Goal: Task Accomplishment & Management: Manage account settings

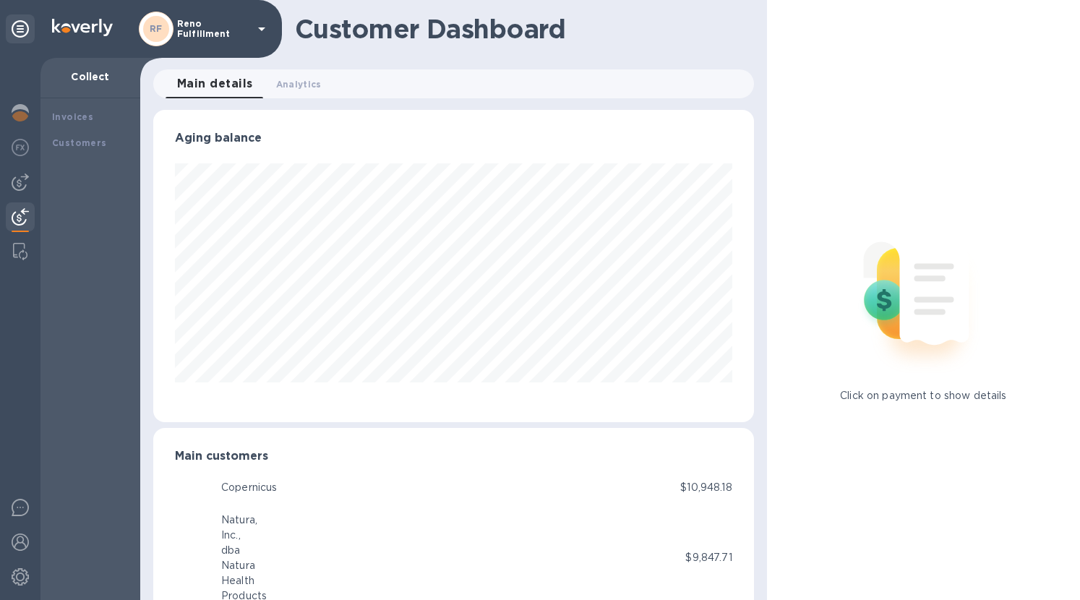
scroll to position [722409, 722127]
click at [85, 192] on b "Customers" at bounding box center [79, 194] width 55 height 11
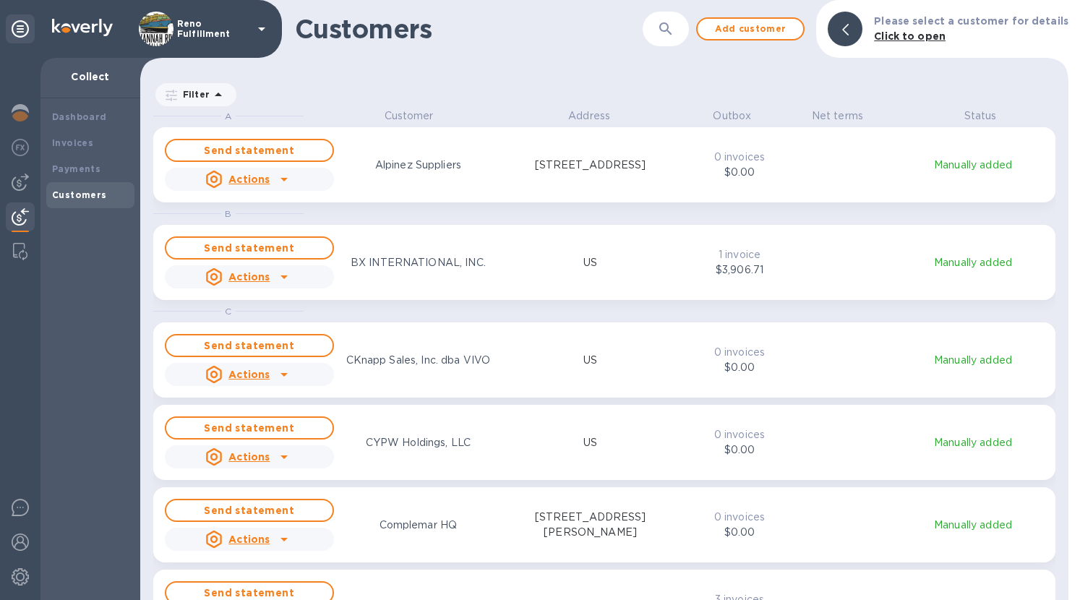
scroll to position [480, 922]
click at [642, 32] on h1 "Customers" at bounding box center [469, 29] width 348 height 30
click at [663, 31] on button "button" at bounding box center [665, 29] width 35 height 35
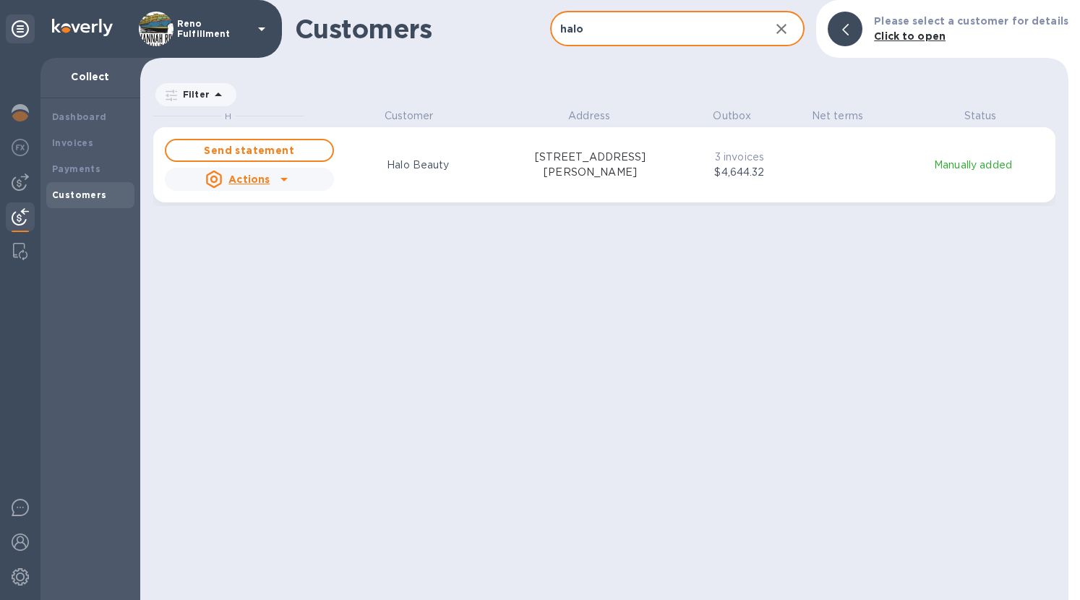
type input "halo"
click at [278, 179] on icon "grid" at bounding box center [283, 179] width 17 height 17
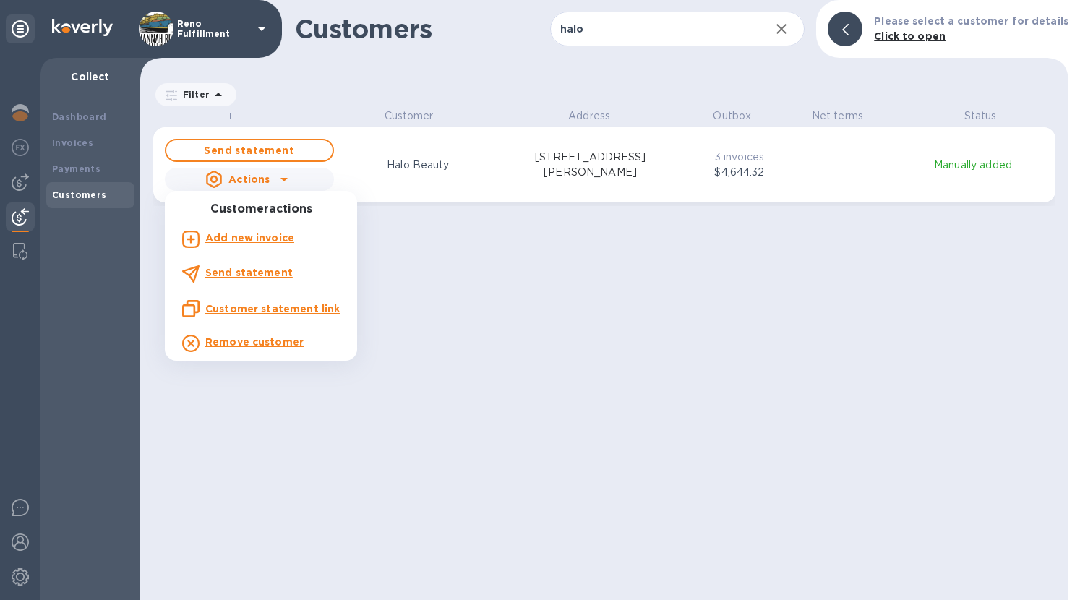
click at [262, 271] on b "Send statement" at bounding box center [248, 273] width 87 height 12
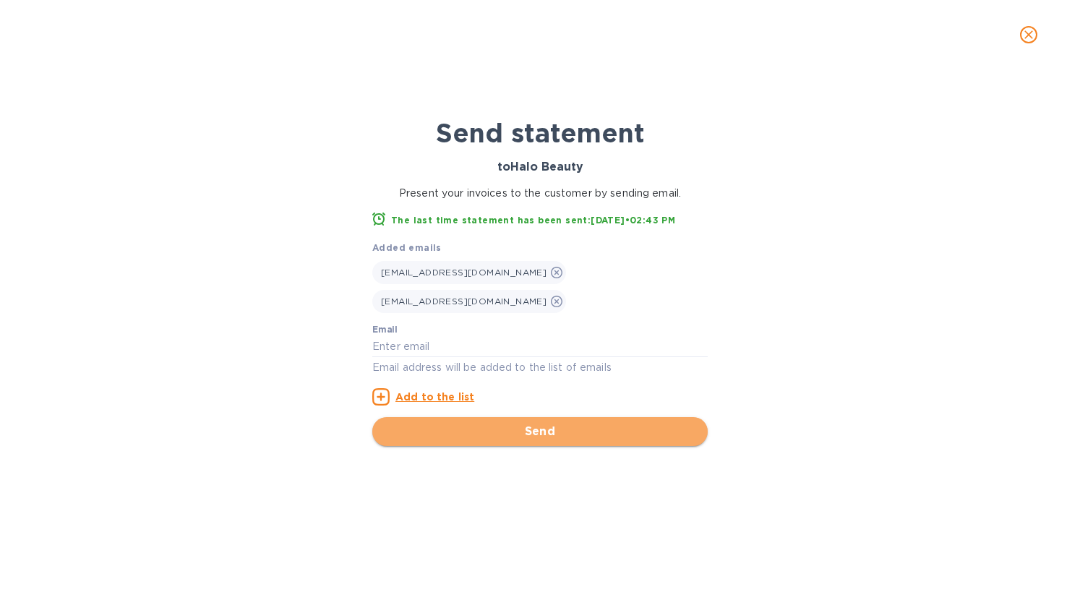
click at [469, 423] on span "Send" at bounding box center [540, 431] width 312 height 17
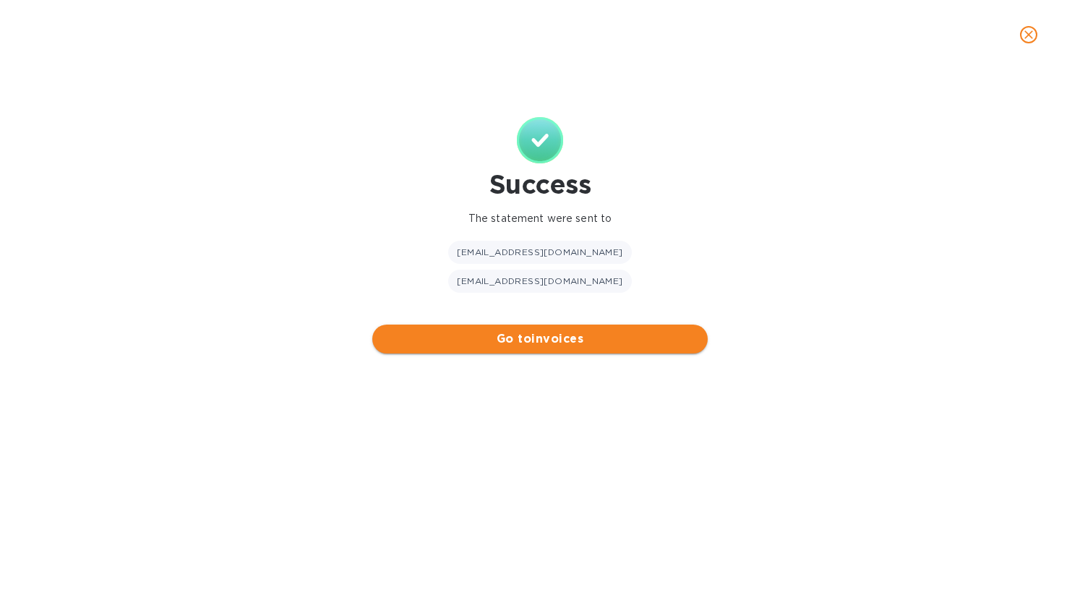
click at [497, 325] on button "Go to invoices" at bounding box center [539, 339] width 335 height 29
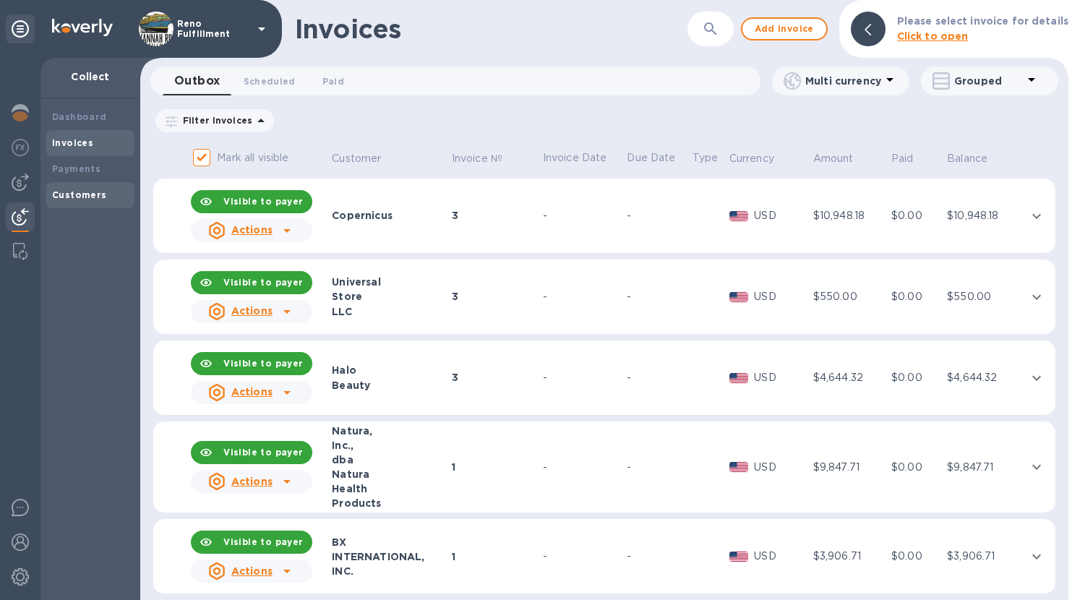
click at [91, 188] on div "Customers" at bounding box center [90, 195] width 77 height 14
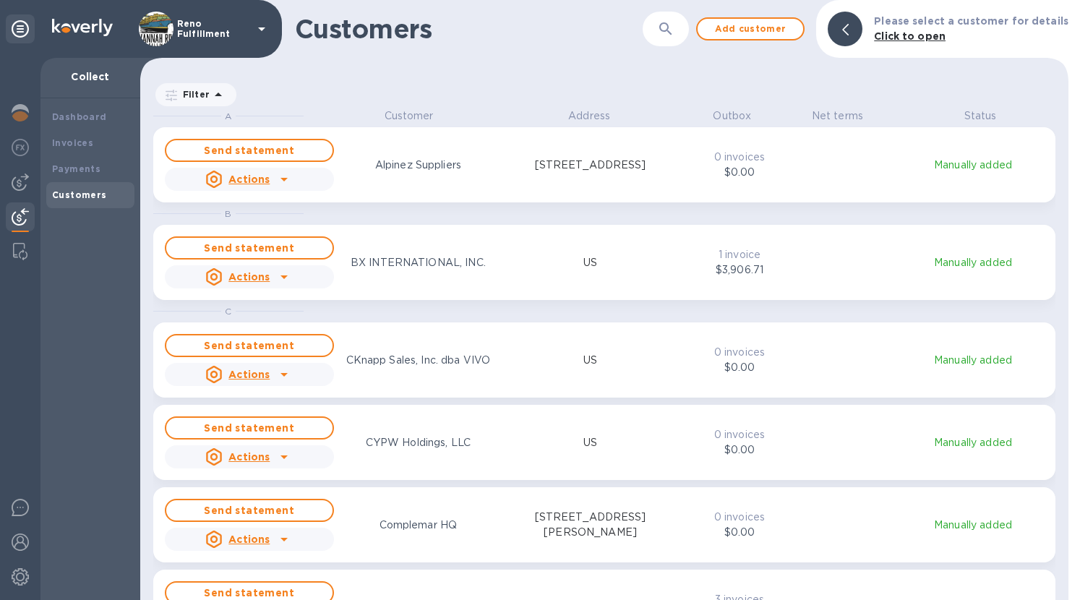
scroll to position [480, 922]
click at [674, 32] on icon "button" at bounding box center [665, 28] width 17 height 17
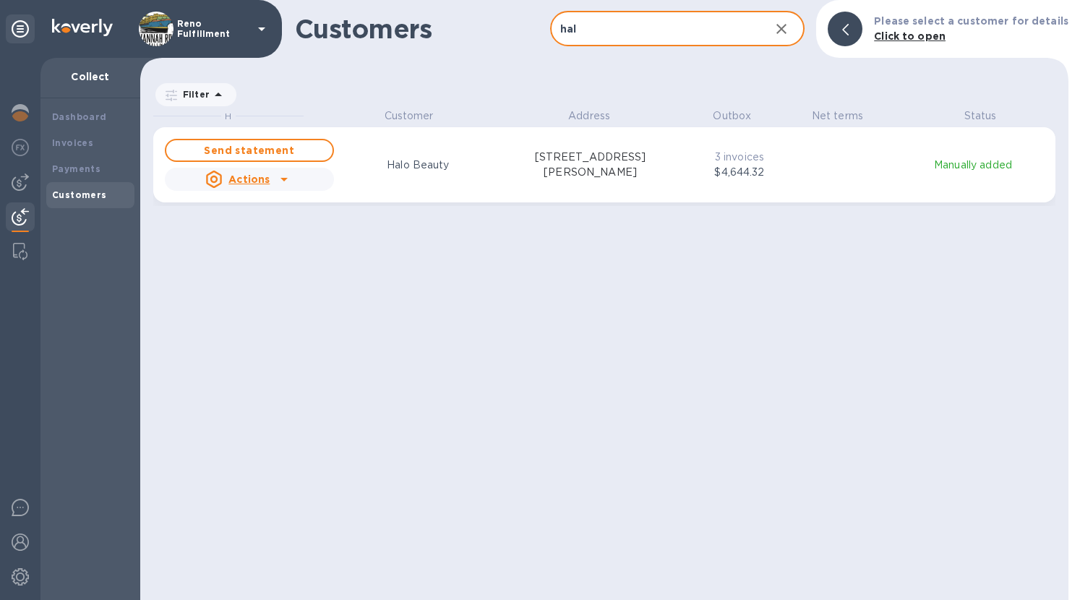
type input "hal"
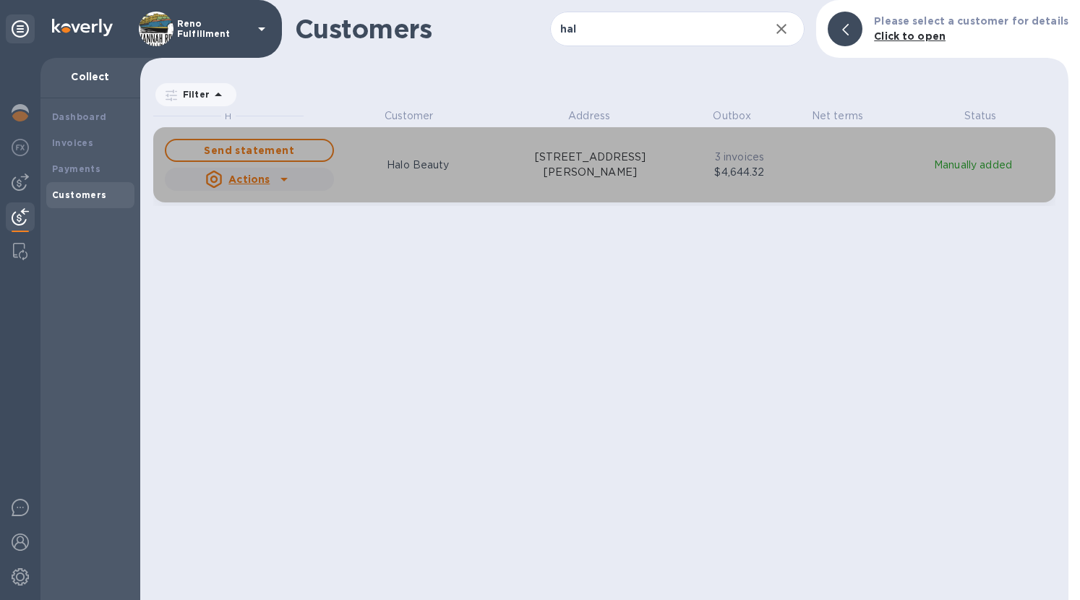
click at [296, 179] on div "Actions" at bounding box center [249, 179] width 175 height 29
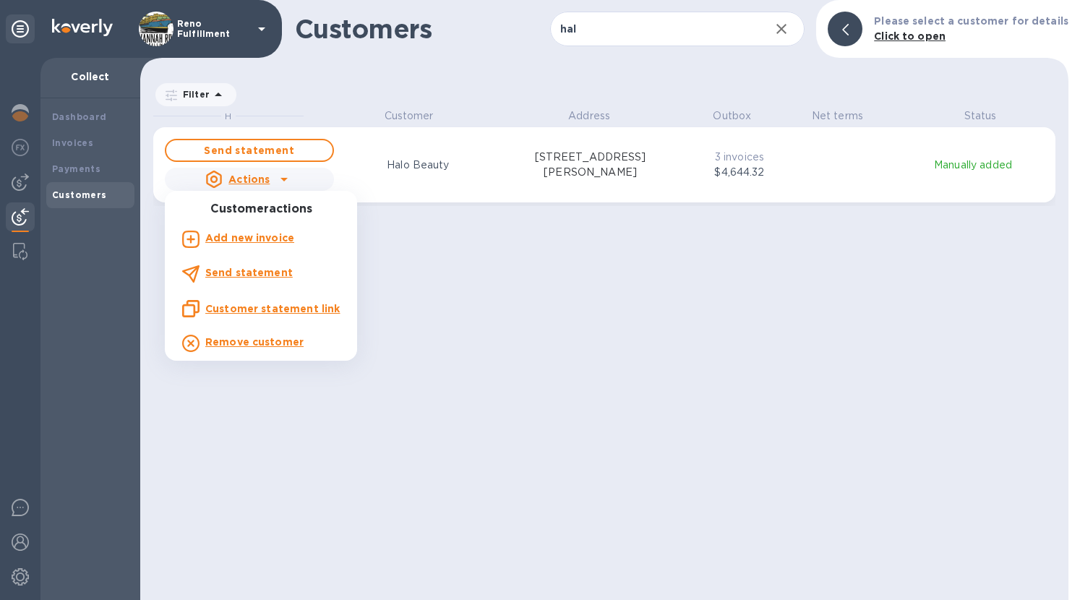
click at [586, 231] on div at bounding box center [540, 300] width 1080 height 600
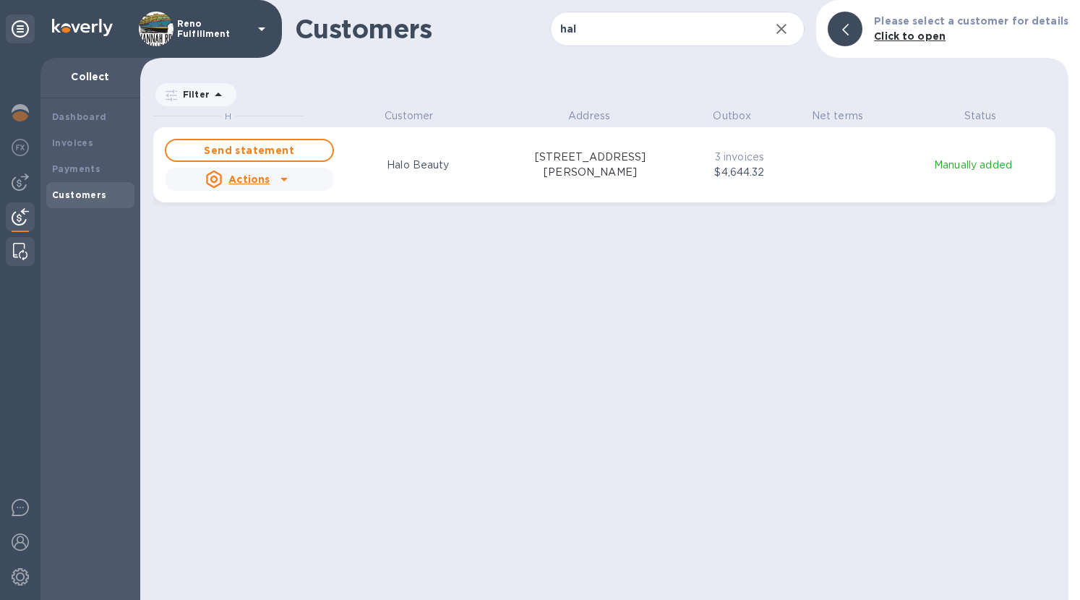
click at [15, 255] on img at bounding box center [20, 251] width 14 height 17
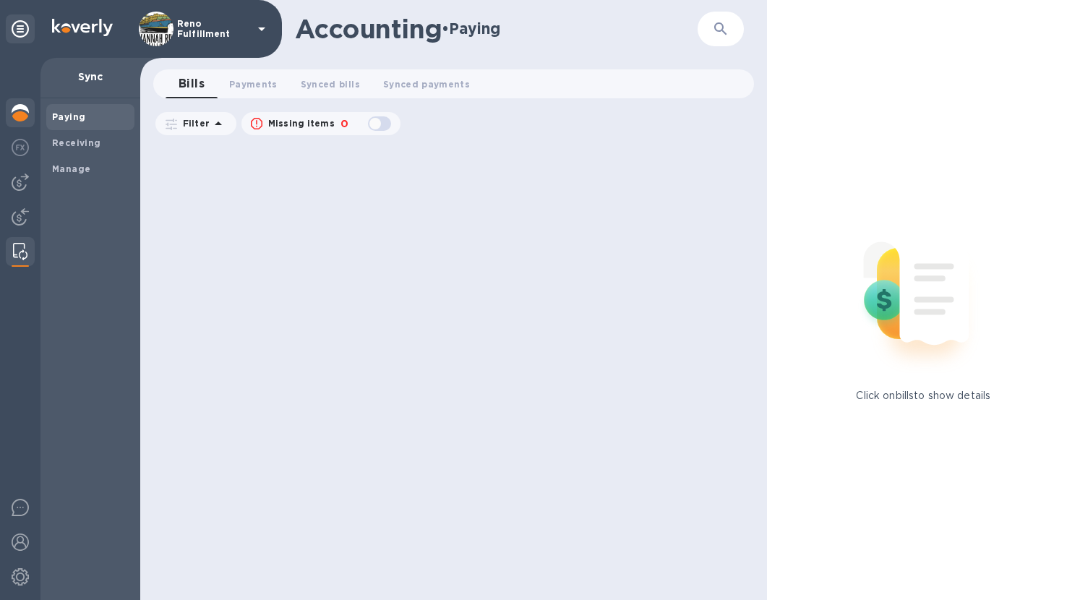
click at [25, 113] on img at bounding box center [20, 112] width 17 height 17
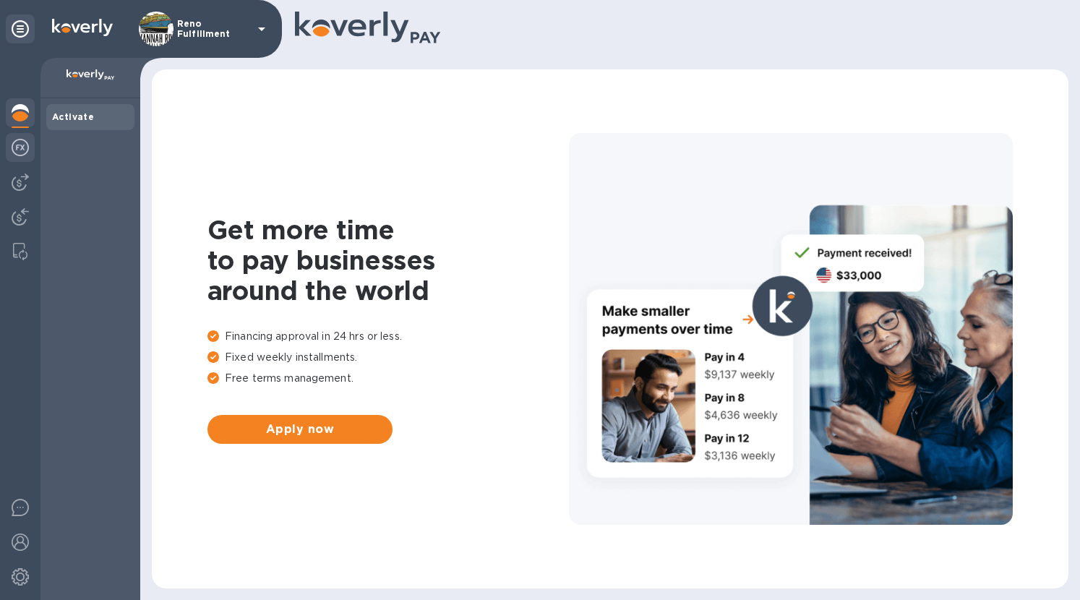
click at [19, 159] on div at bounding box center [20, 149] width 29 height 32
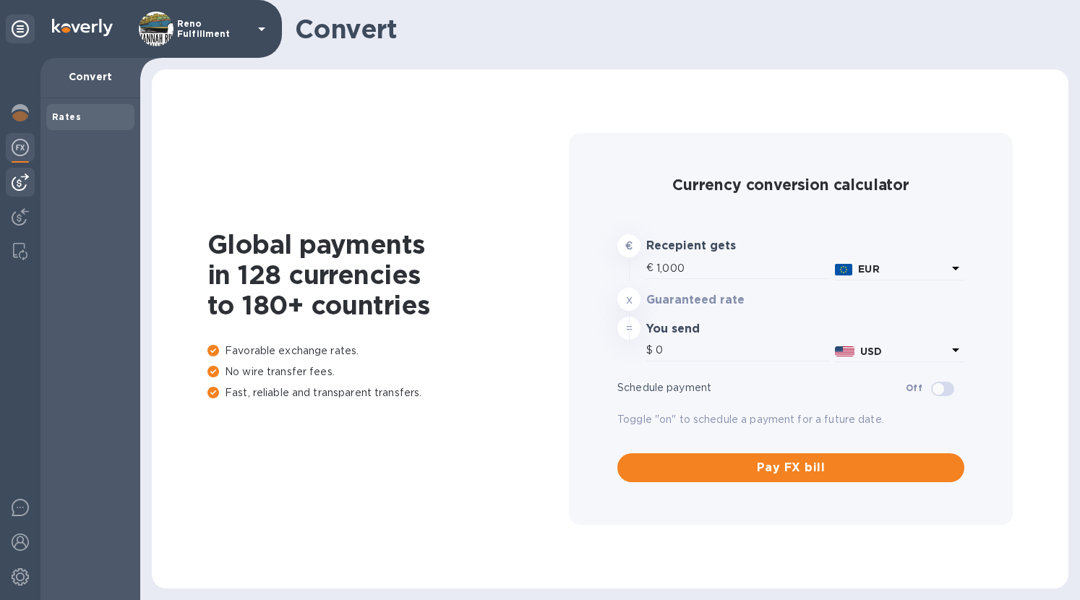
click at [20, 192] on div at bounding box center [20, 182] width 29 height 29
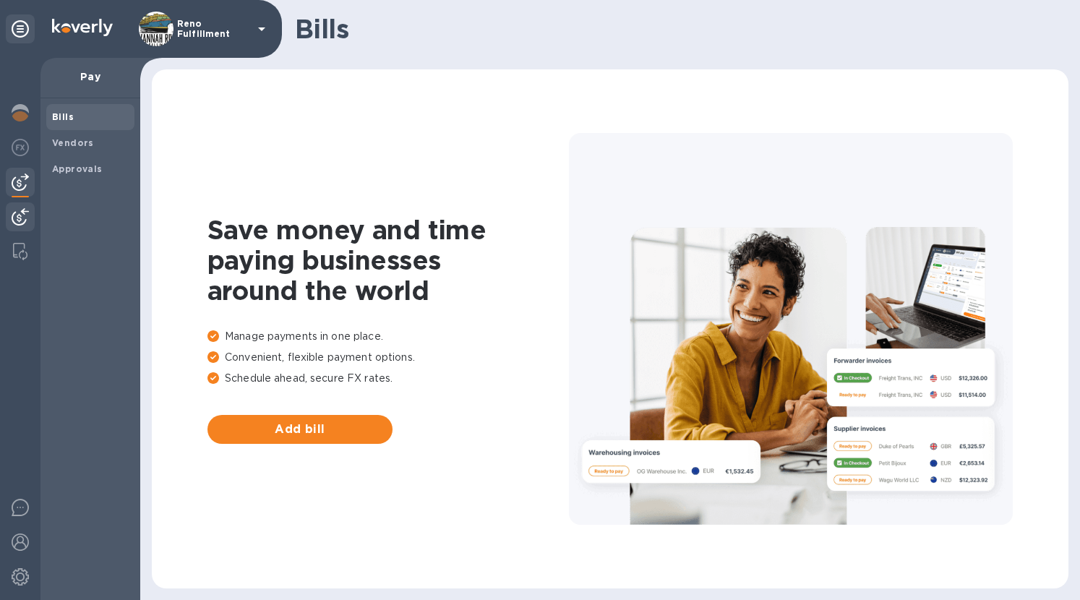
click at [22, 218] on img at bounding box center [20, 216] width 17 height 17
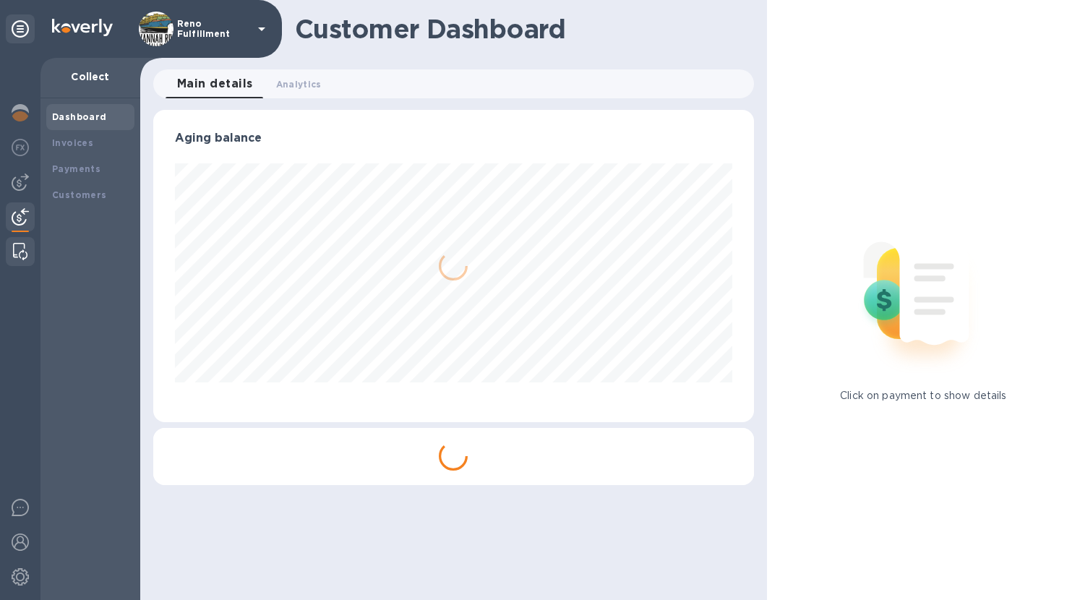
scroll to position [312, 595]
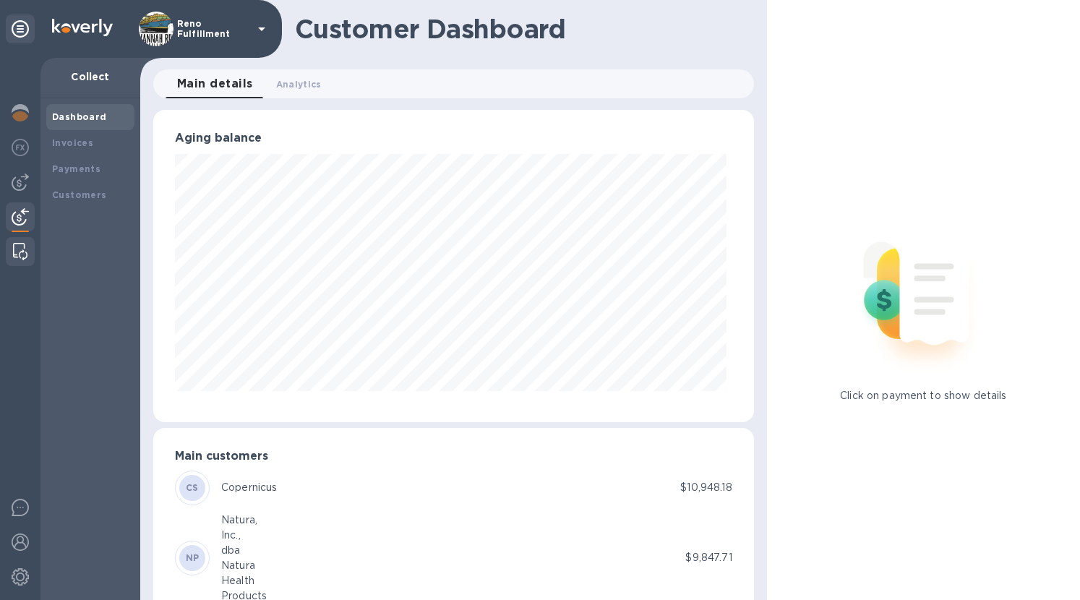
click at [22, 248] on img at bounding box center [20, 251] width 14 height 17
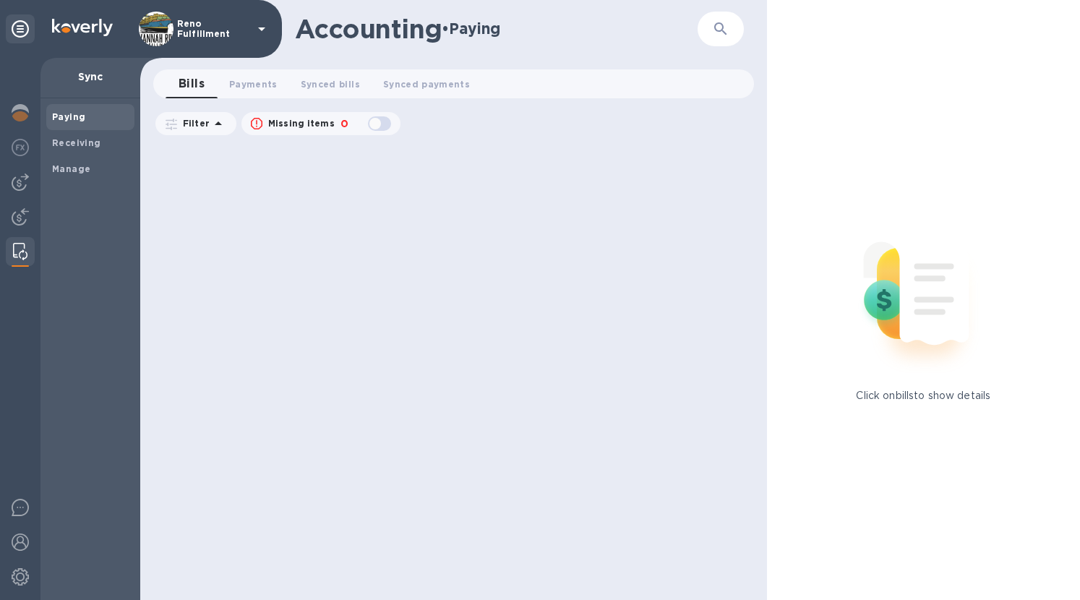
click at [28, 27] on icon at bounding box center [20, 28] width 17 height 17
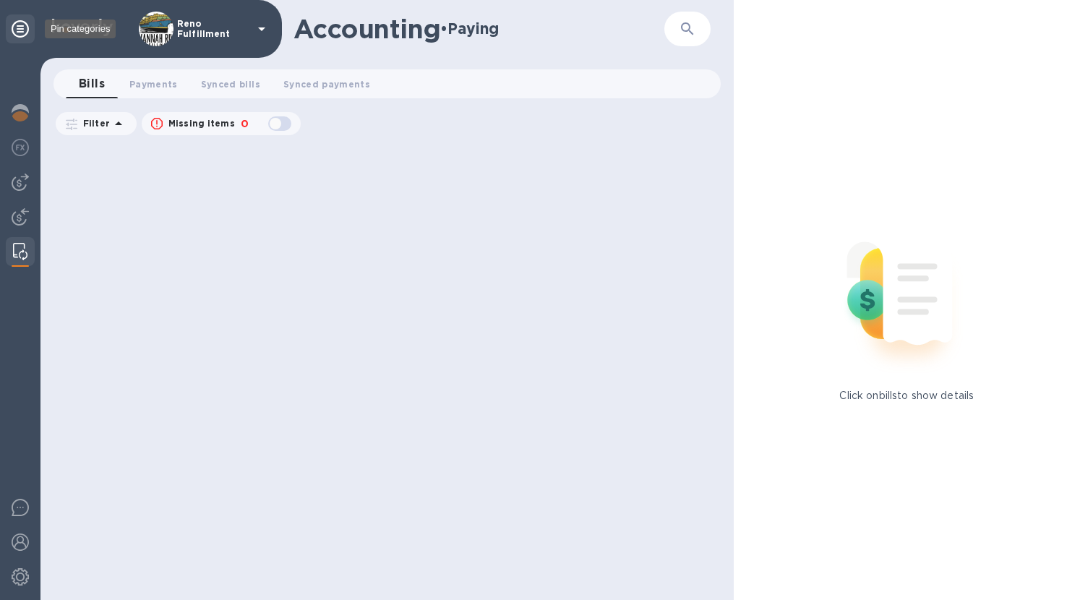
click at [27, 27] on icon at bounding box center [20, 28] width 17 height 17
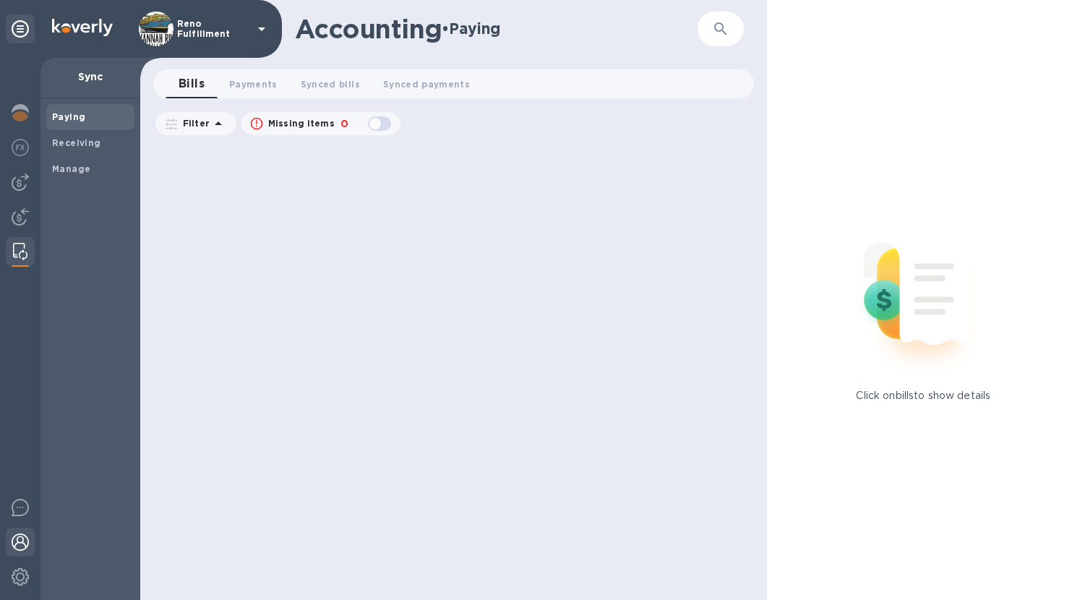
click at [25, 546] on img at bounding box center [20, 541] width 17 height 17
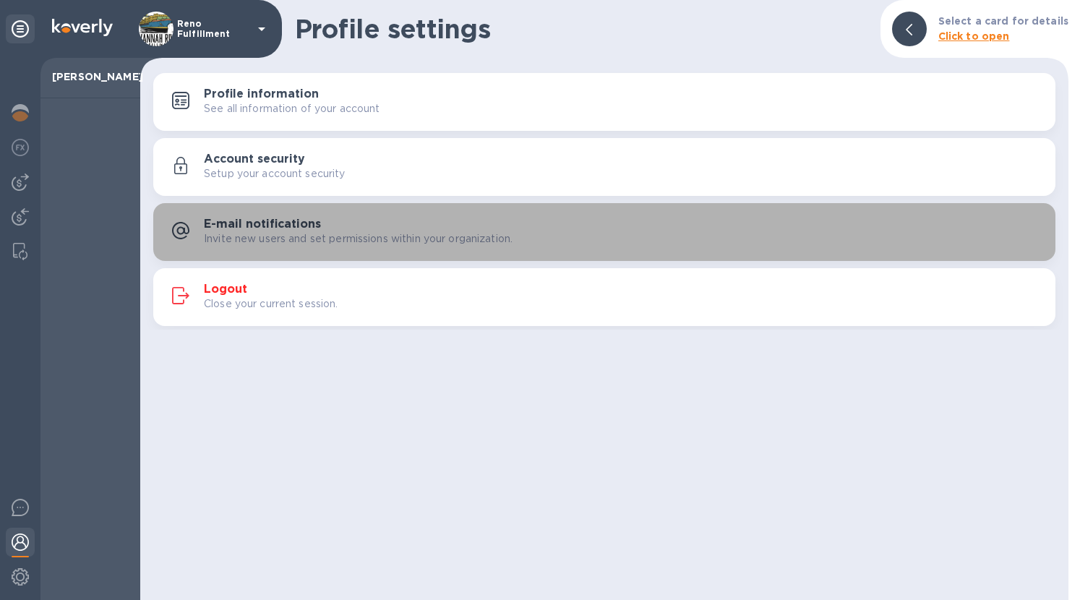
click at [269, 228] on h3 "E-mail notifications" at bounding box center [262, 225] width 117 height 14
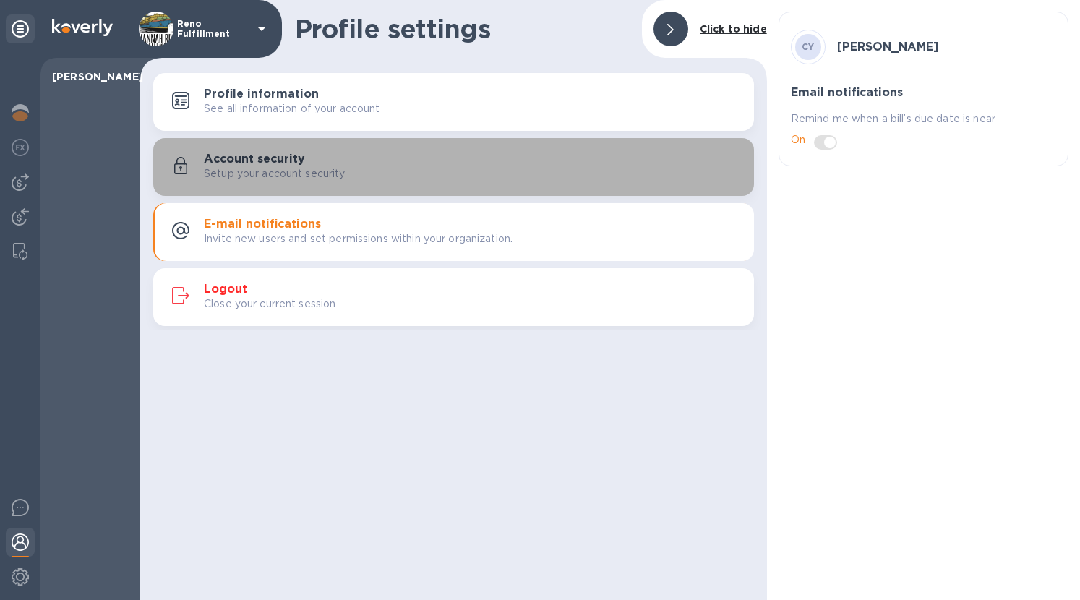
click at [325, 167] on p "Setup your account security" at bounding box center [275, 173] width 142 height 15
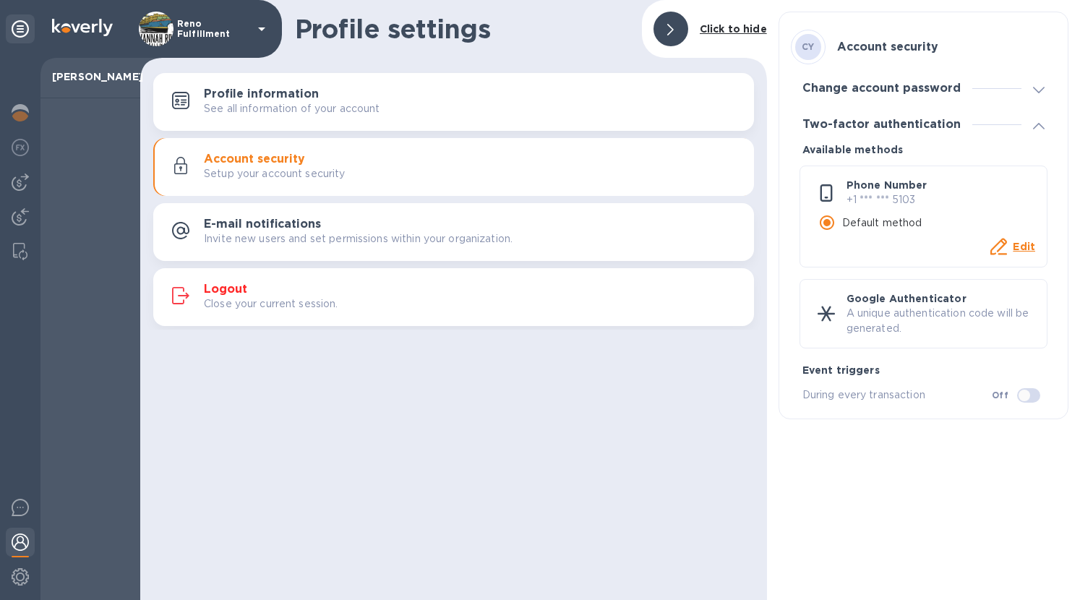
click at [335, 100] on div "Profile information See all information of your account" at bounding box center [473, 101] width 538 height 29
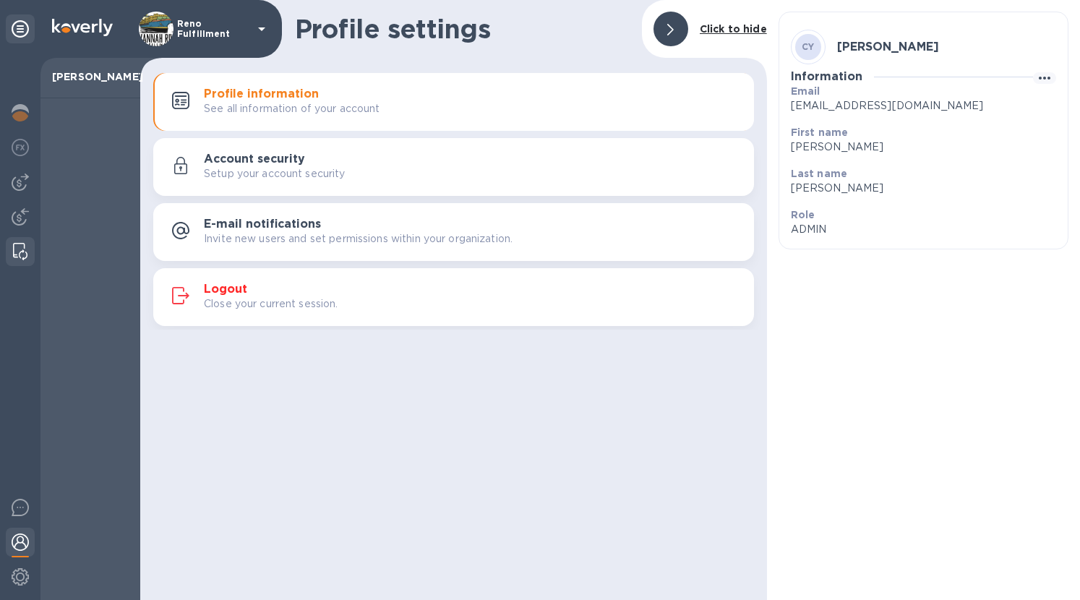
click at [25, 237] on div at bounding box center [20, 251] width 26 height 29
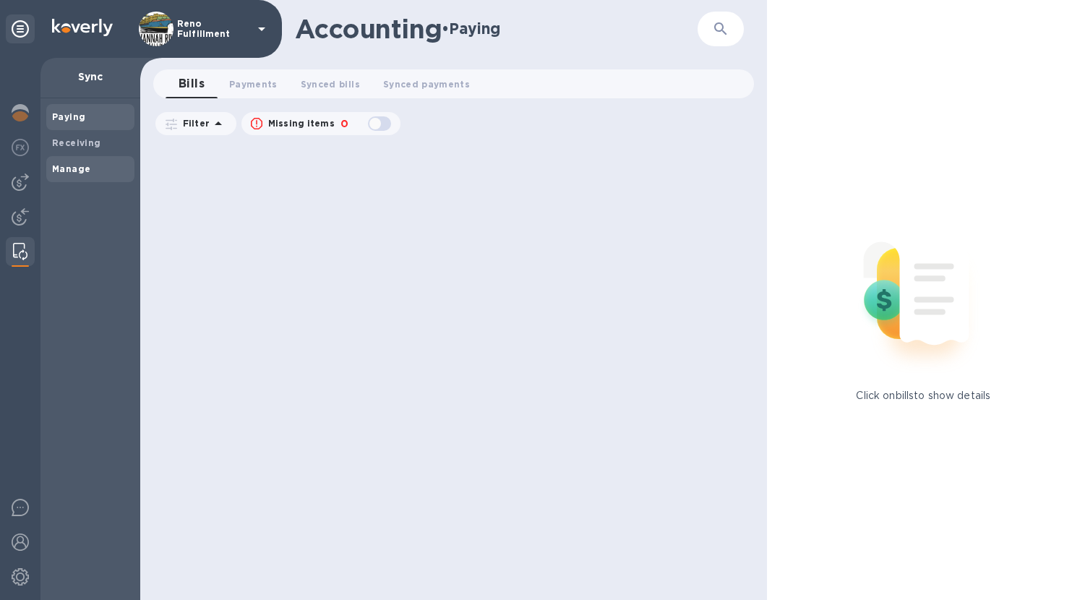
click at [70, 163] on b "Manage" at bounding box center [71, 168] width 38 height 11
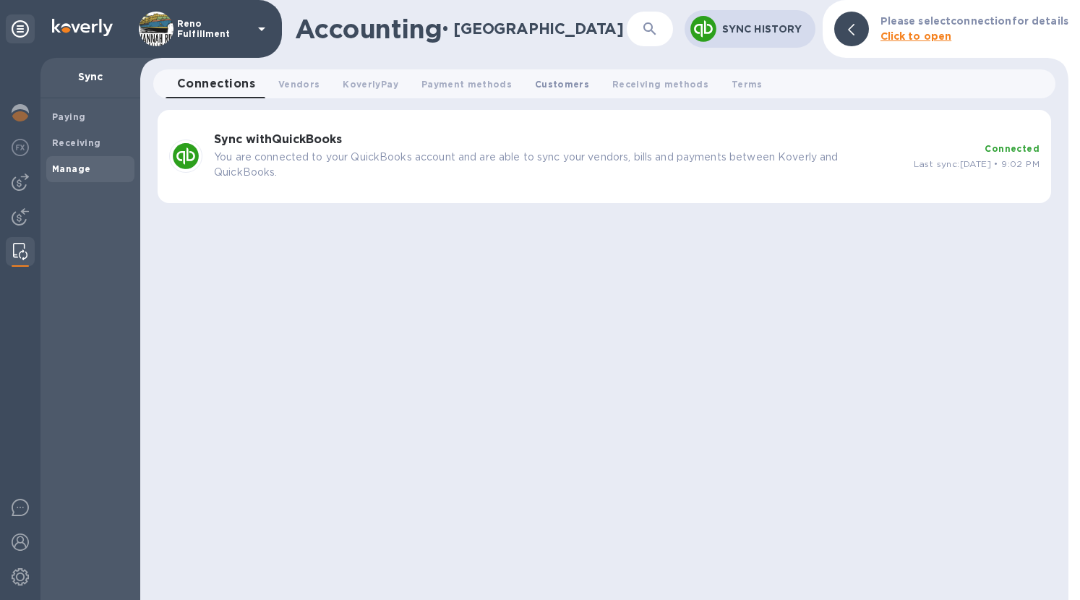
click at [526, 76] on button "Customers 0" at bounding box center [561, 83] width 77 height 29
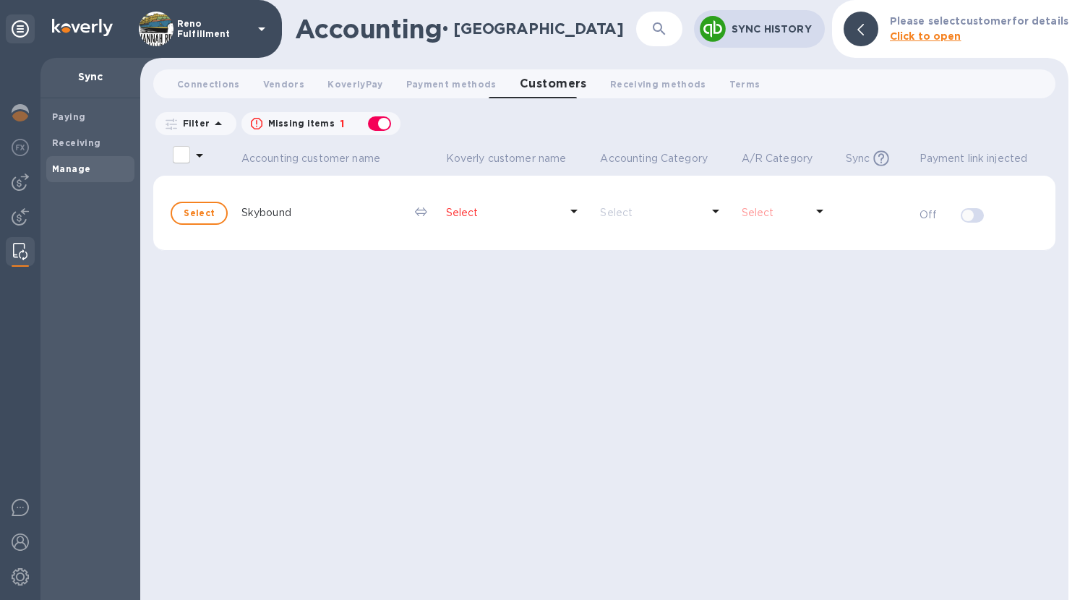
click at [458, 212] on p "Select" at bounding box center [503, 212] width 114 height 15
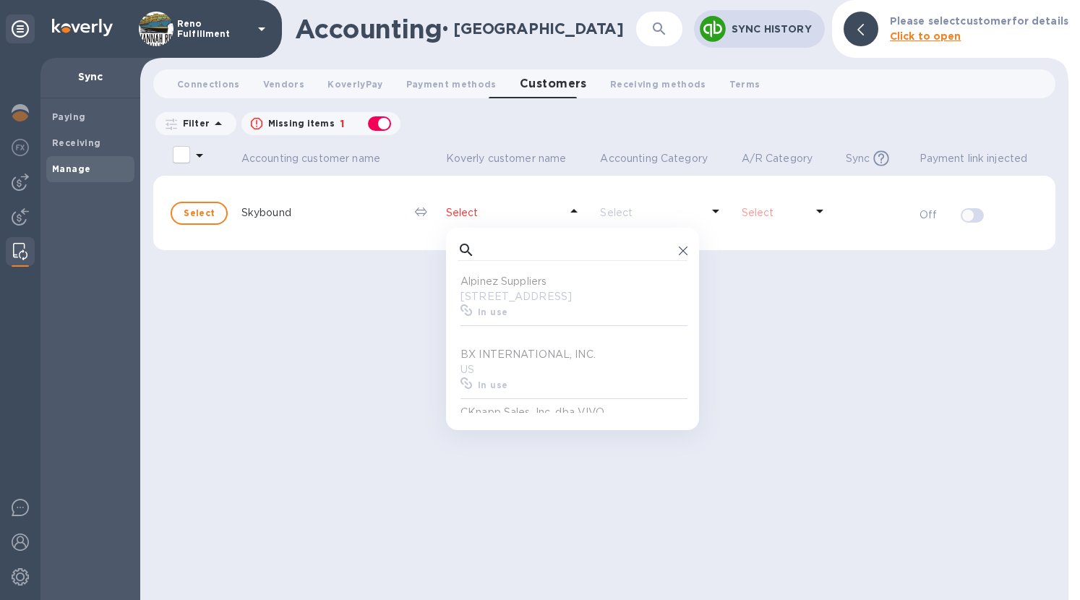
scroll to position [133, 224]
click at [485, 231] on div "​ Alpinez Suppliers 660 Cranberry Place, Roswell, GA 30076 US In use BX INTERNA…" at bounding box center [572, 329] width 253 height 202
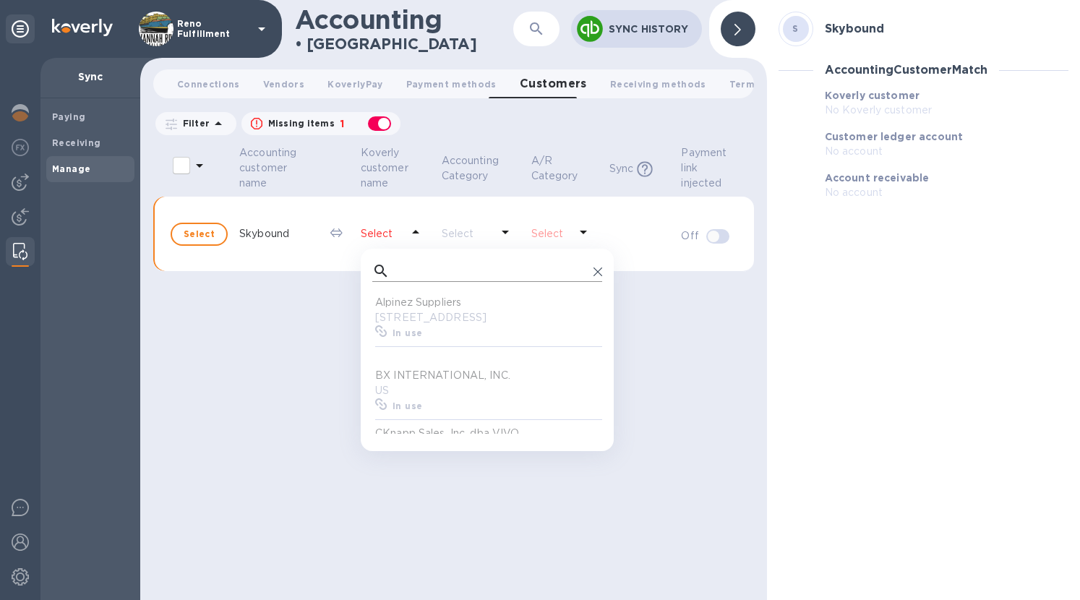
click at [472, 260] on input "text" at bounding box center [491, 271] width 192 height 22
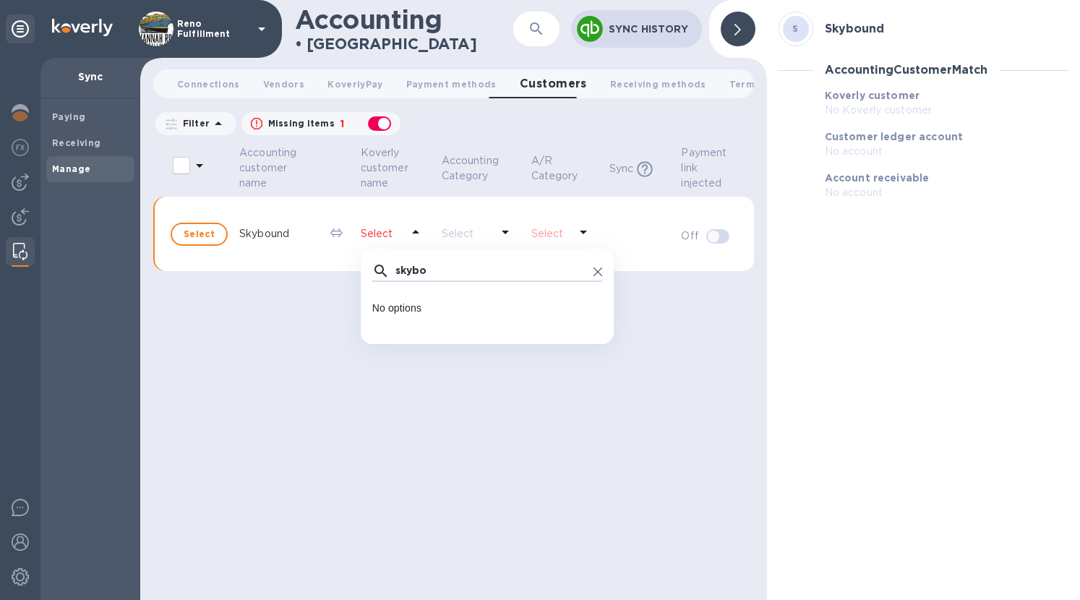
type input "skybo"
click at [603, 273] on div "skybo ​ No options" at bounding box center [487, 287] width 253 height 55
click at [596, 272] on icon at bounding box center [597, 271] width 9 height 9
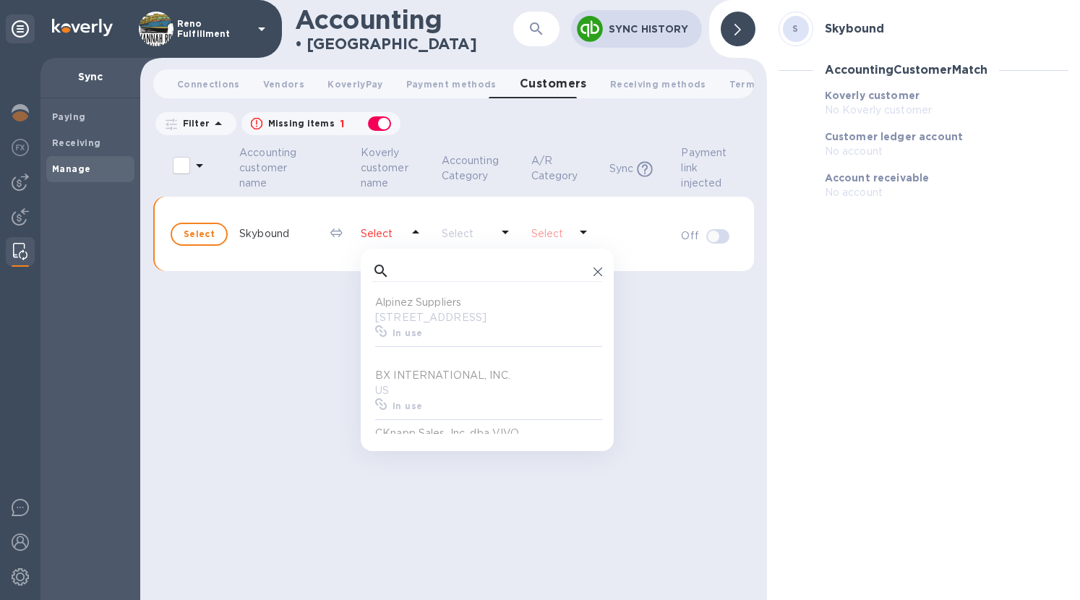
scroll to position [133, 224]
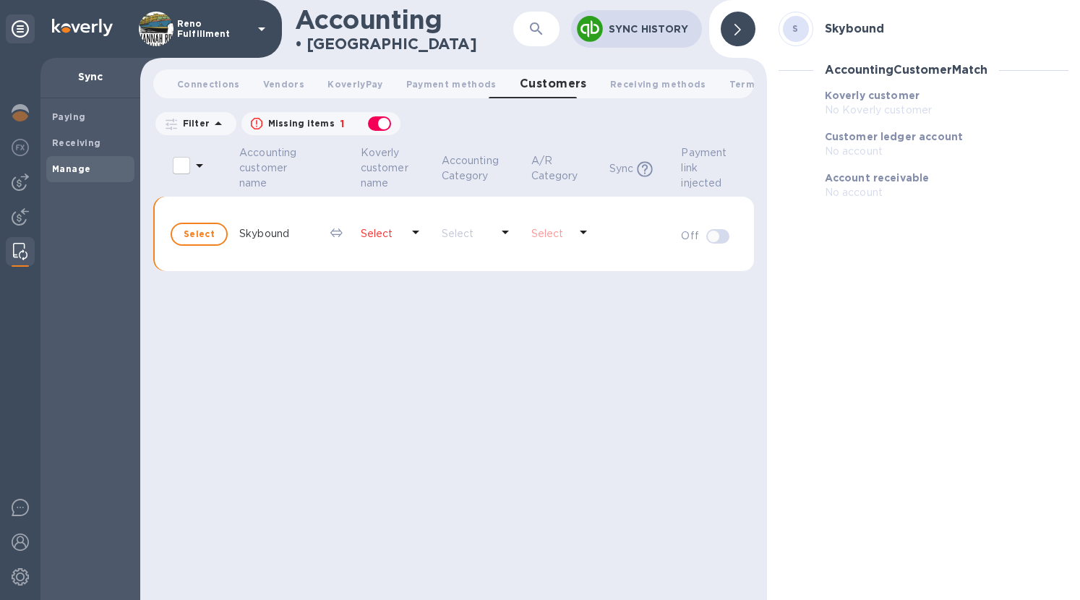
click at [334, 337] on div "Accounting customer name Koverly customer name Accounting Category A/R Category…" at bounding box center [453, 371] width 601 height 457
click at [390, 124] on div "button" at bounding box center [379, 123] width 29 height 20
checkbox input "false"
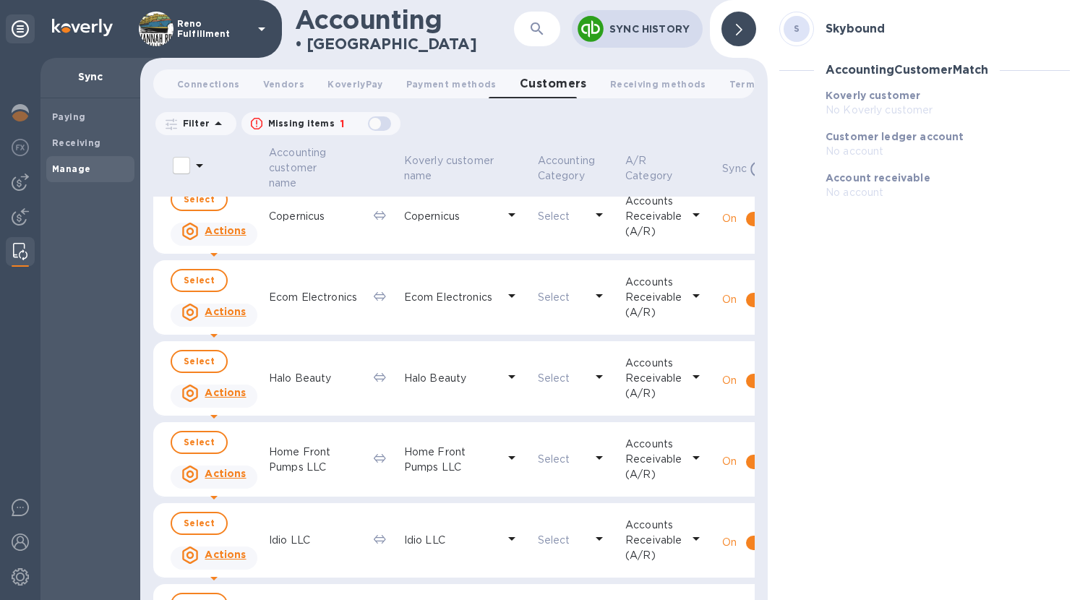
scroll to position [439, 0]
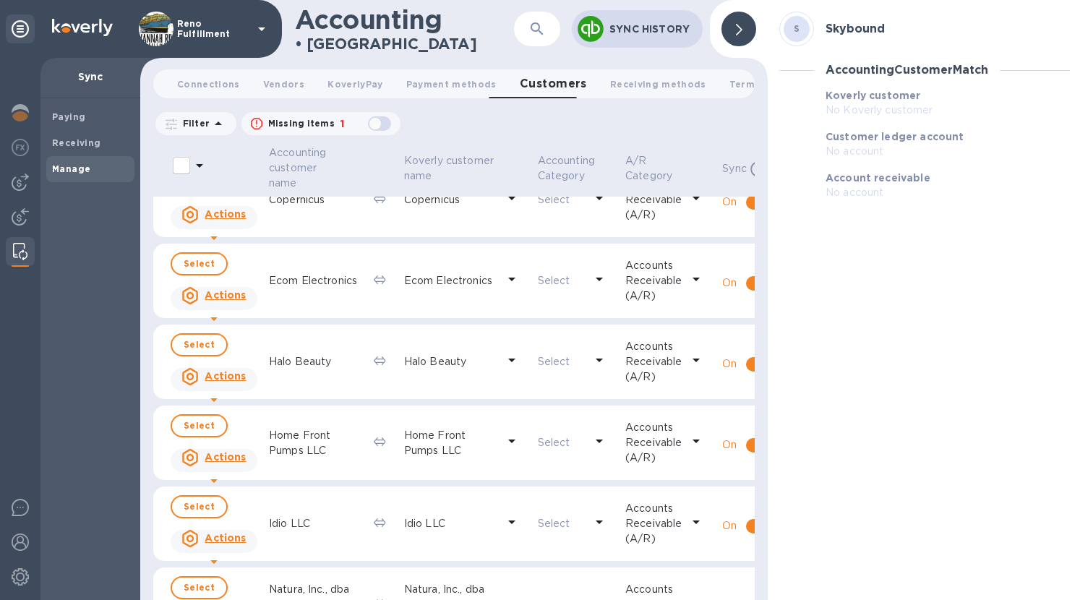
click at [223, 391] on icon at bounding box center [213, 399] width 17 height 17
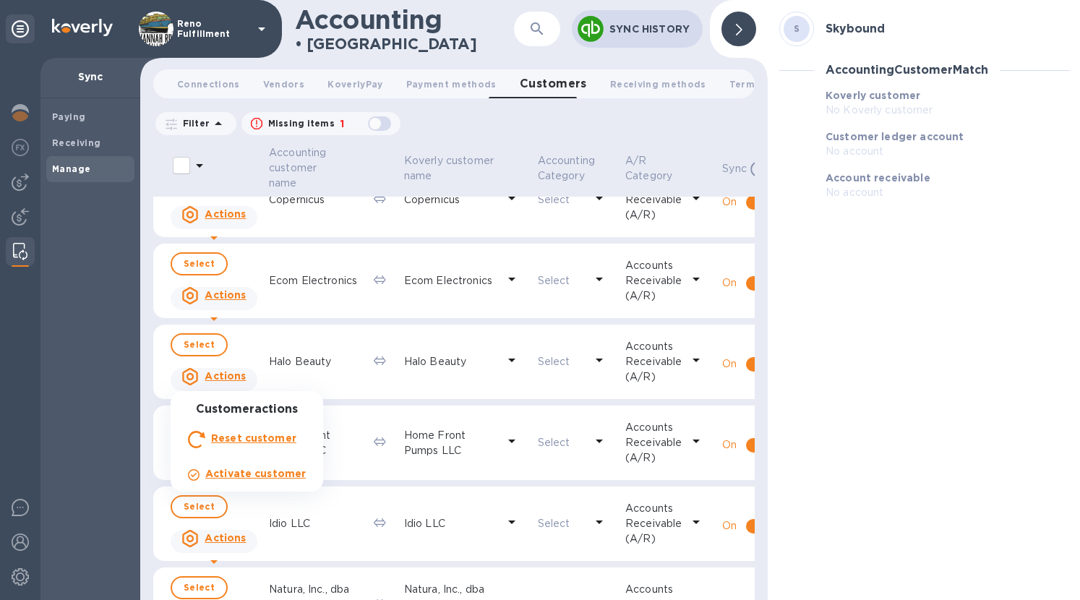
click at [252, 439] on b "Reset customer" at bounding box center [253, 438] width 85 height 12
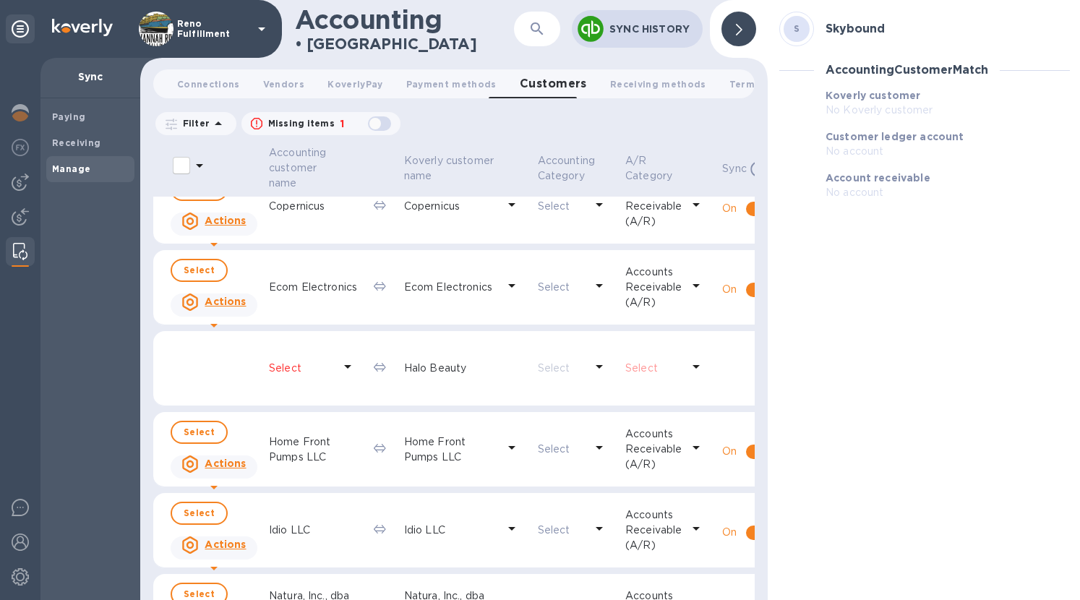
scroll to position [435, 0]
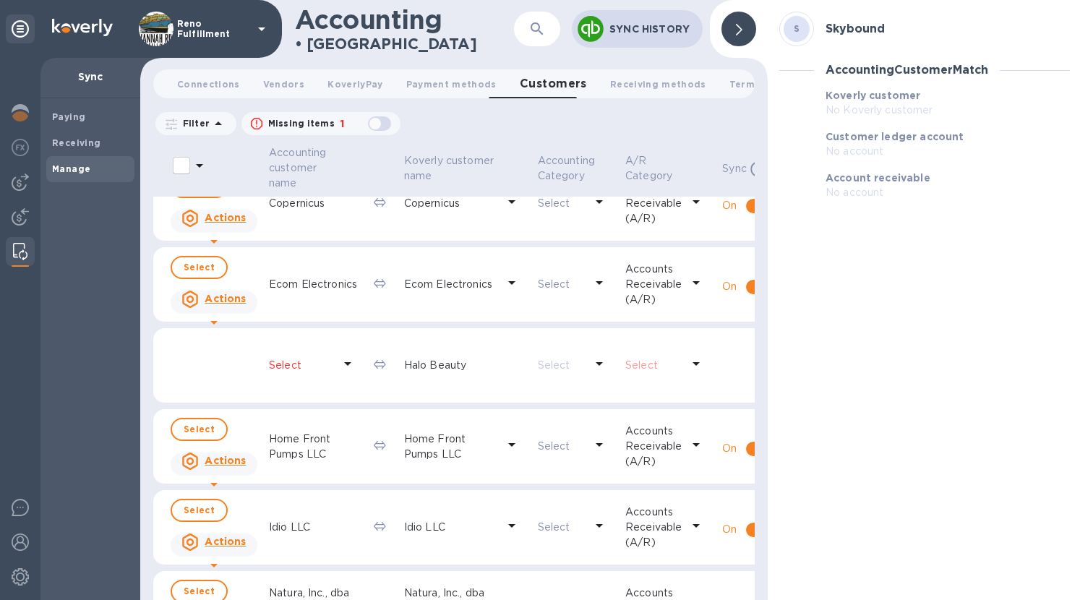
click at [283, 369] on p "Select" at bounding box center [301, 365] width 64 height 15
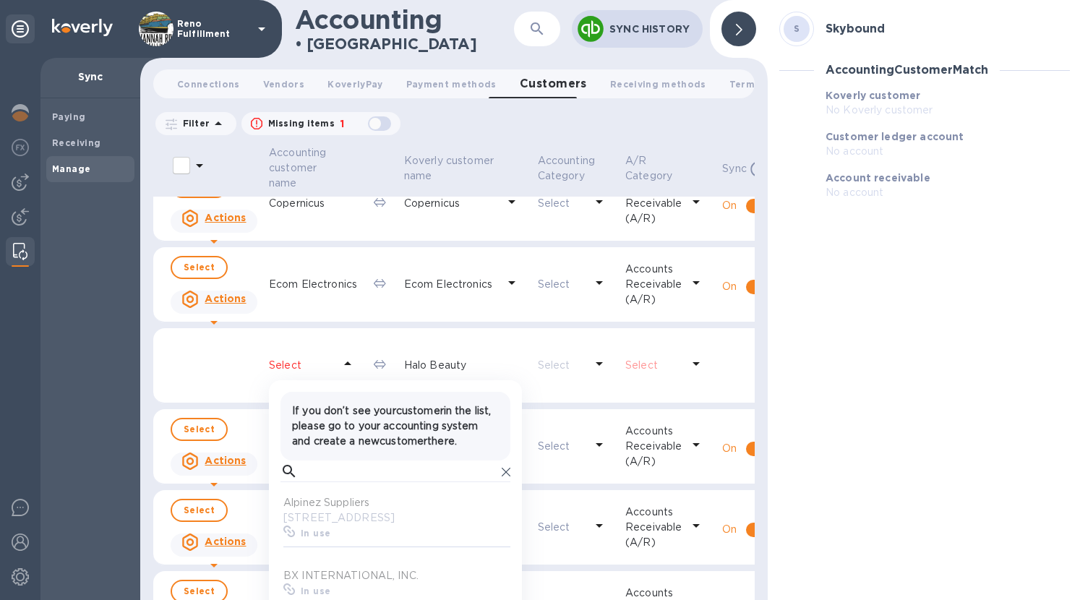
scroll to position [133, 224]
click at [327, 481] on input "text" at bounding box center [400, 471] width 192 height 22
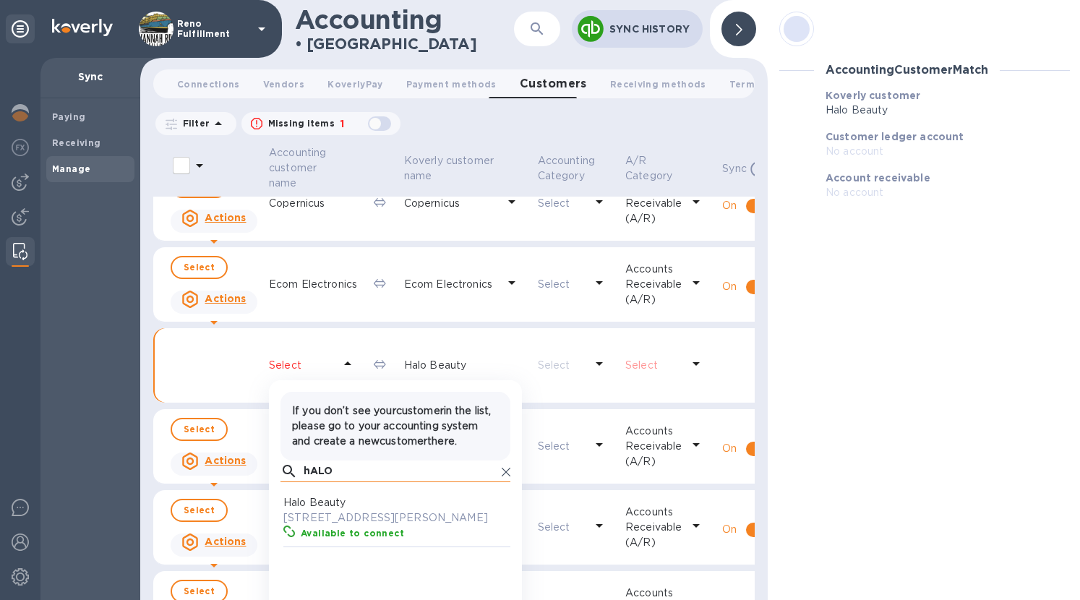
scroll to position [133, 224]
type input "hALO"
click at [355, 525] on p "1550 W. Horizon Ridge Parkway, Suite R590, Henderson, NV 89012" at bounding box center [398, 517] width 230 height 15
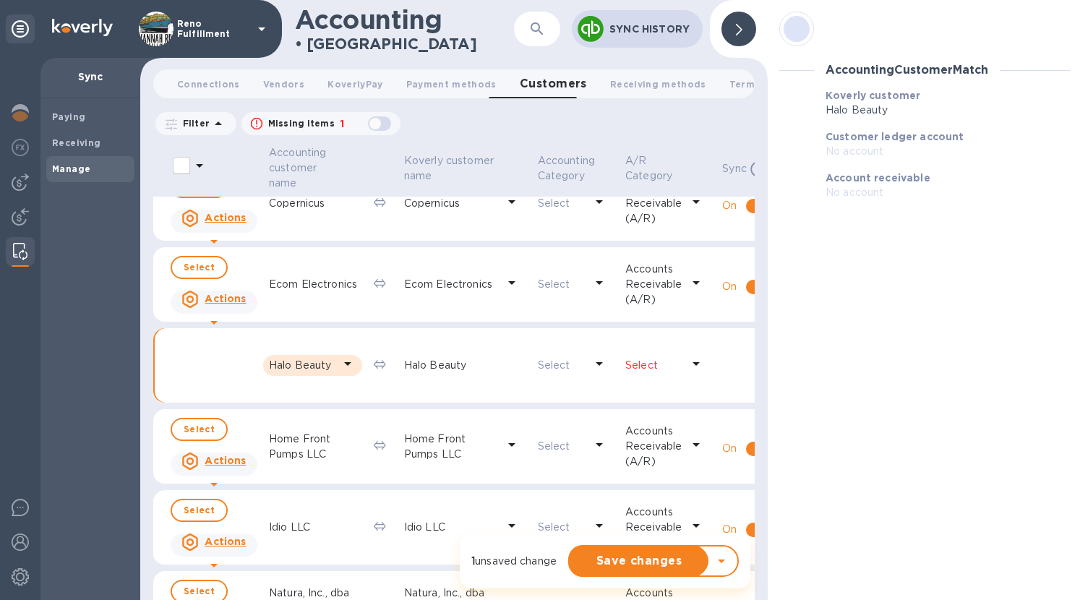
click at [631, 364] on p "Select" at bounding box center [653, 365] width 56 height 15
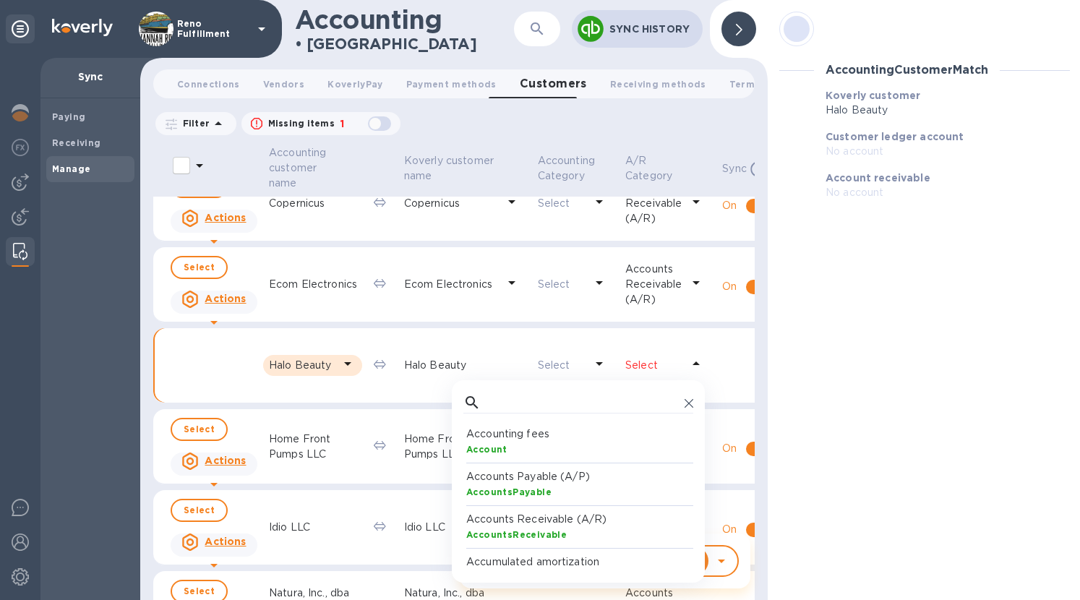
click at [556, 484] on div "AccountsPayable" at bounding box center [581, 491] width 230 height 15
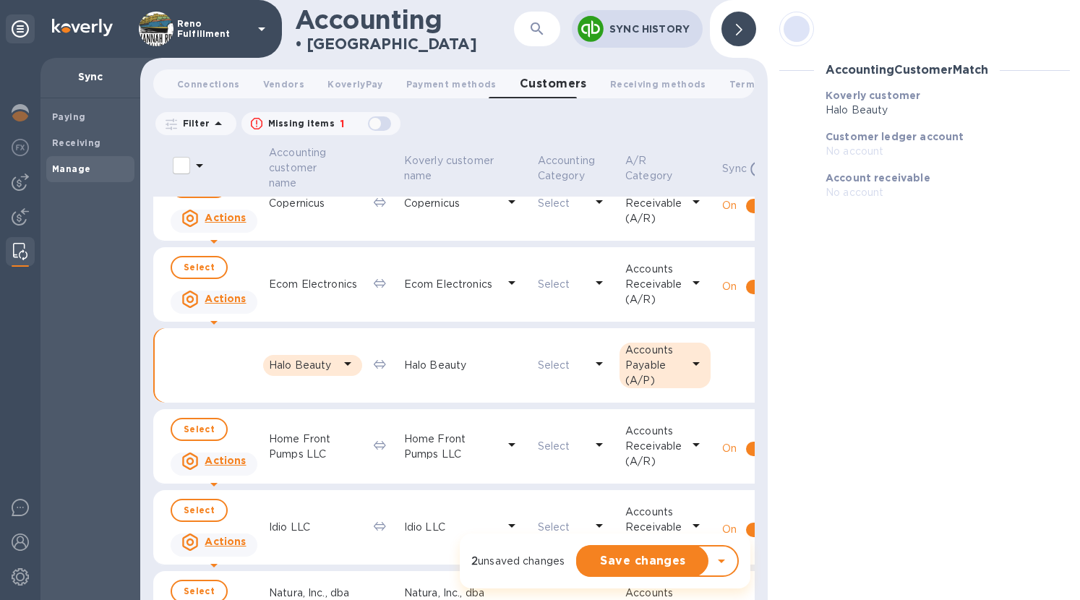
click at [656, 369] on p "Accounts Payable (A/P)" at bounding box center [653, 366] width 56 height 46
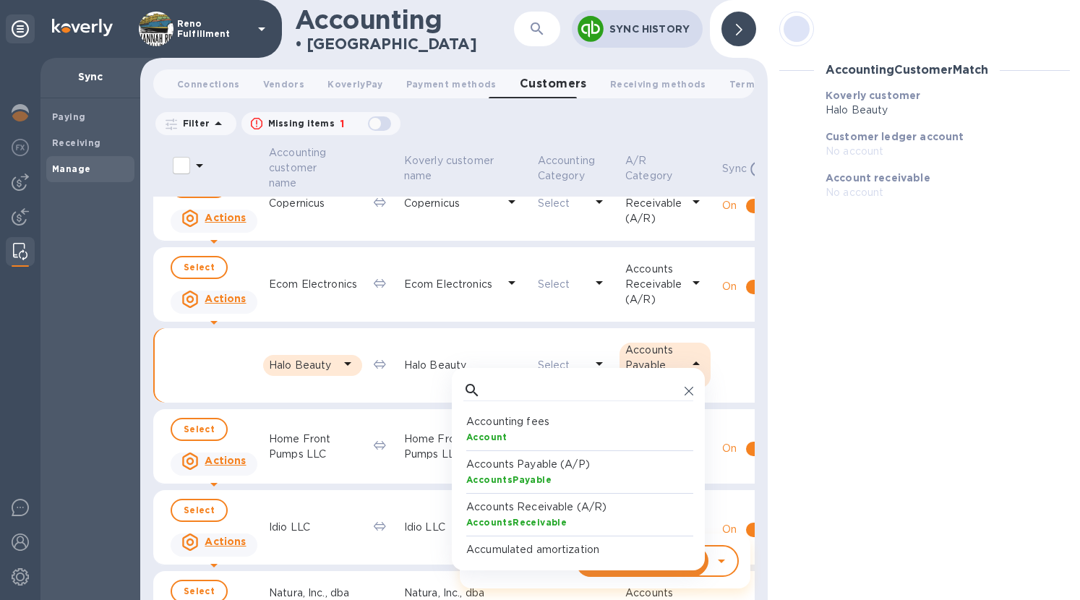
click at [540, 509] on p "Accounts Receivable (A/R)" at bounding box center [581, 506] width 230 height 15
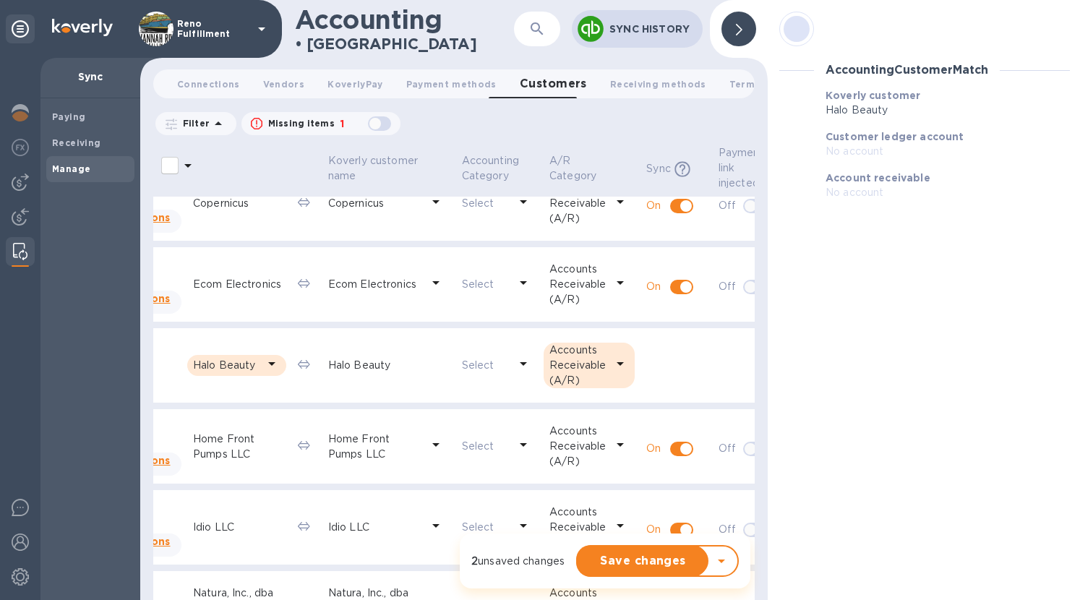
scroll to position [435, 111]
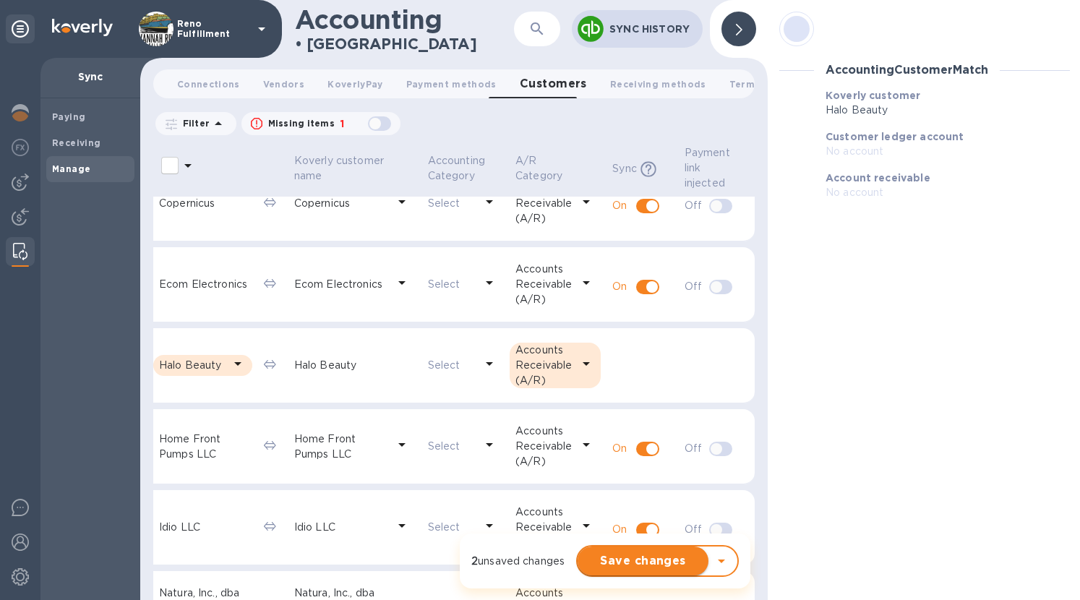
click at [622, 554] on span "Save changes" at bounding box center [643, 560] width 108 height 17
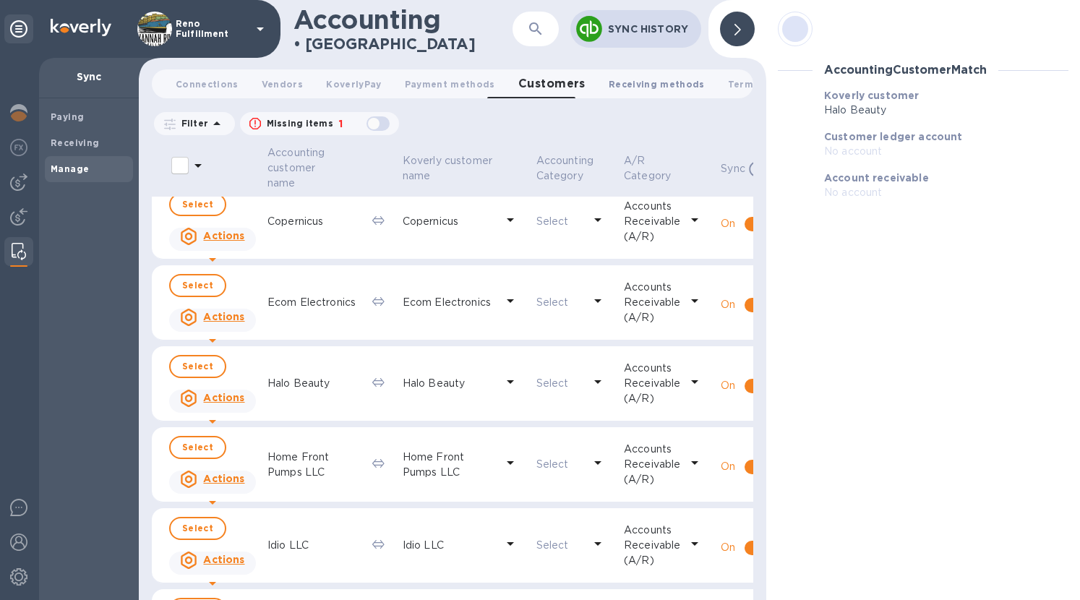
scroll to position [0, 1]
click at [519, 93] on span "Customers 0" at bounding box center [552, 84] width 67 height 20
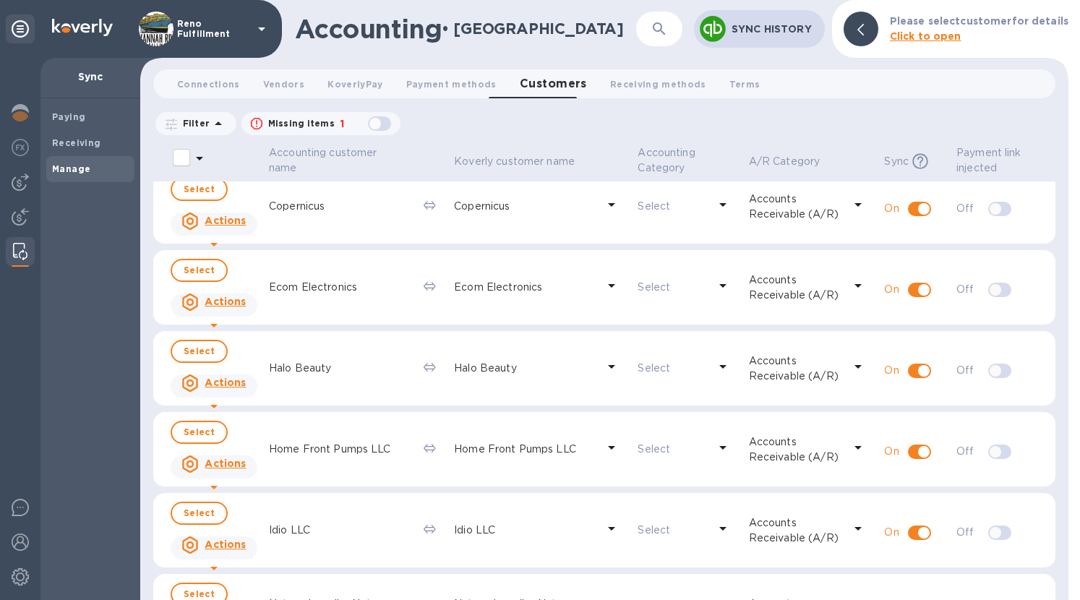
scroll to position [402, 0]
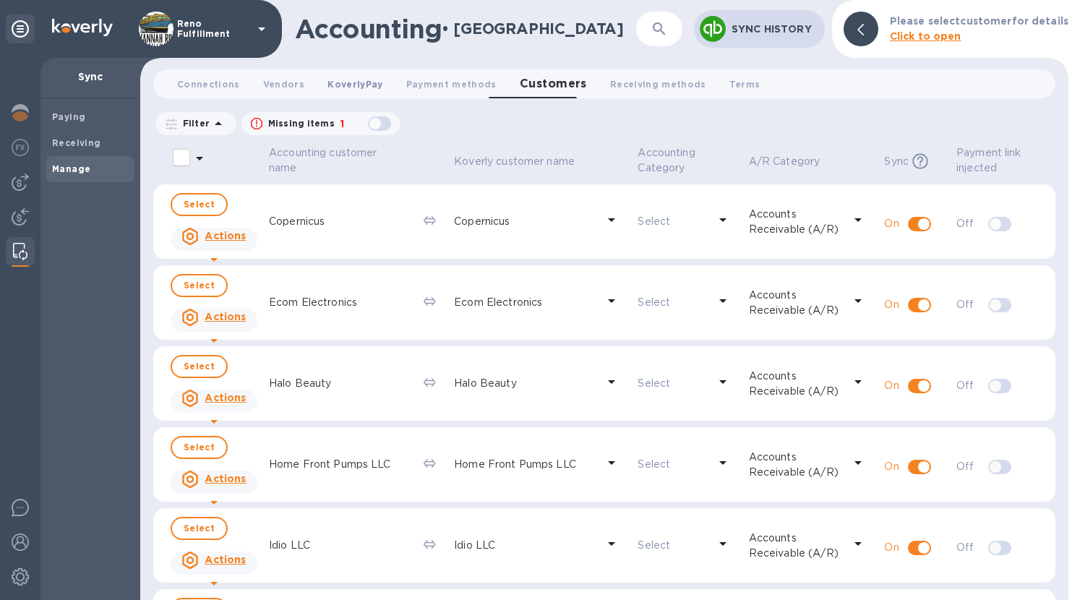
click at [374, 79] on button "KoverlyPay 0" at bounding box center [355, 83] width 78 height 29
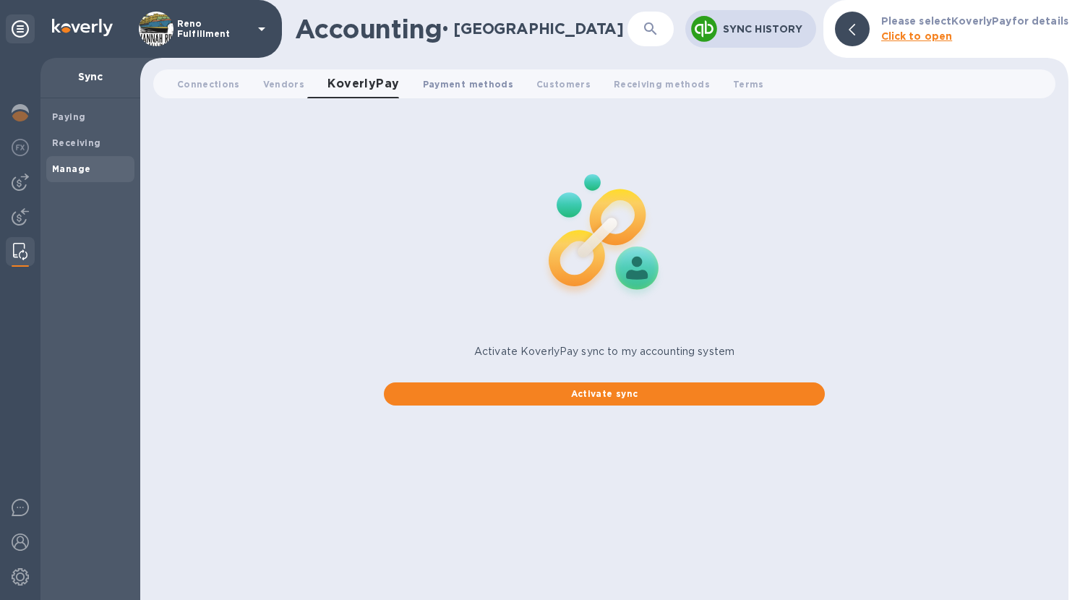
click at [424, 82] on span "Payment methods 0" at bounding box center [468, 84] width 90 height 15
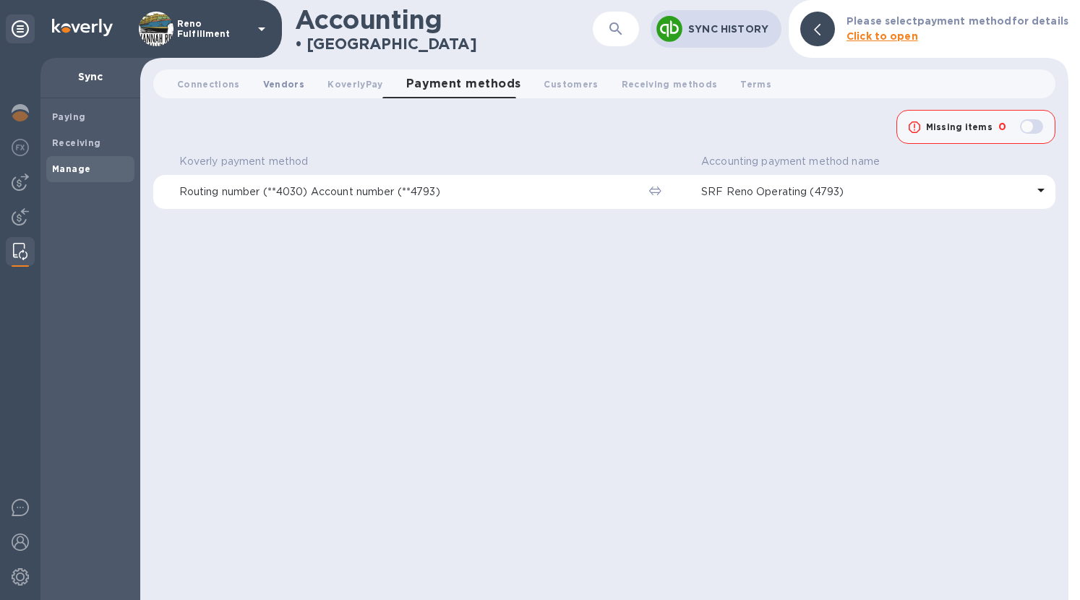
click at [255, 82] on button "Vendors 0" at bounding box center [284, 83] width 64 height 29
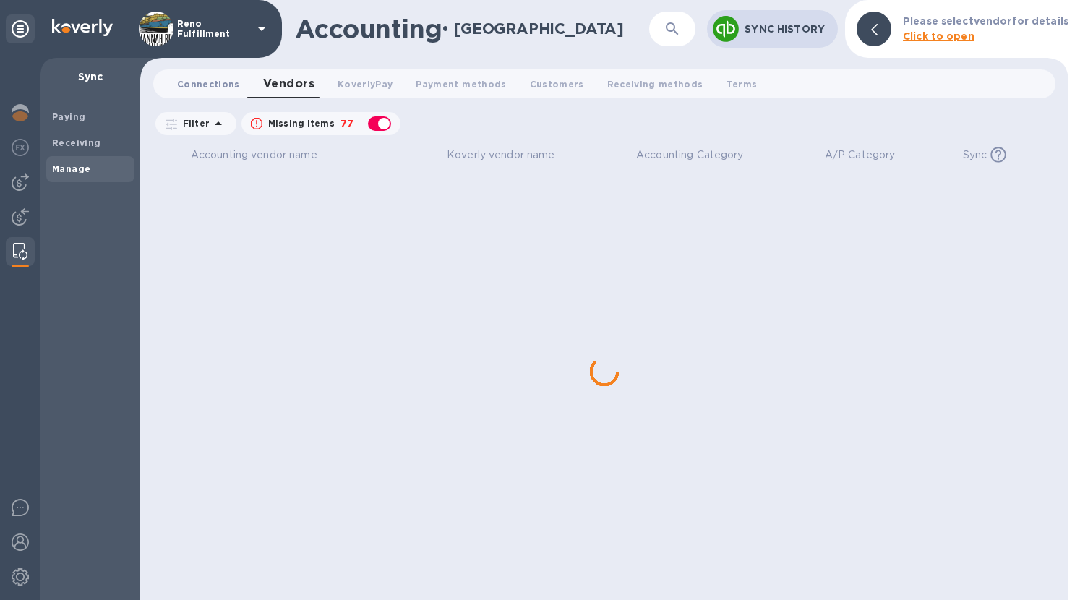
click at [209, 82] on span "Connections 0" at bounding box center [208, 84] width 63 height 15
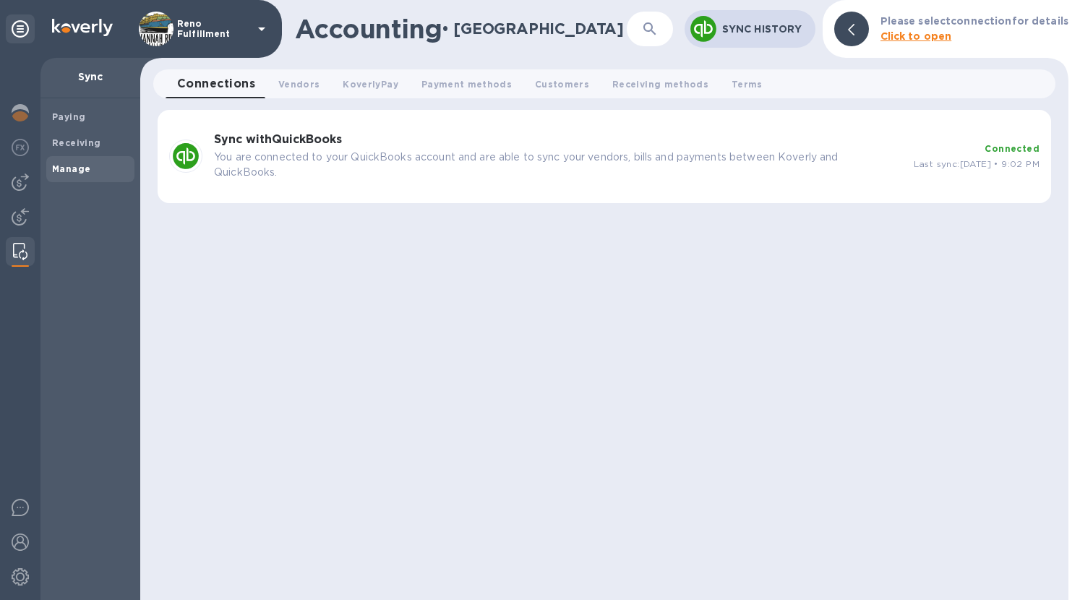
click at [199, 145] on div at bounding box center [185, 155] width 33 height 33
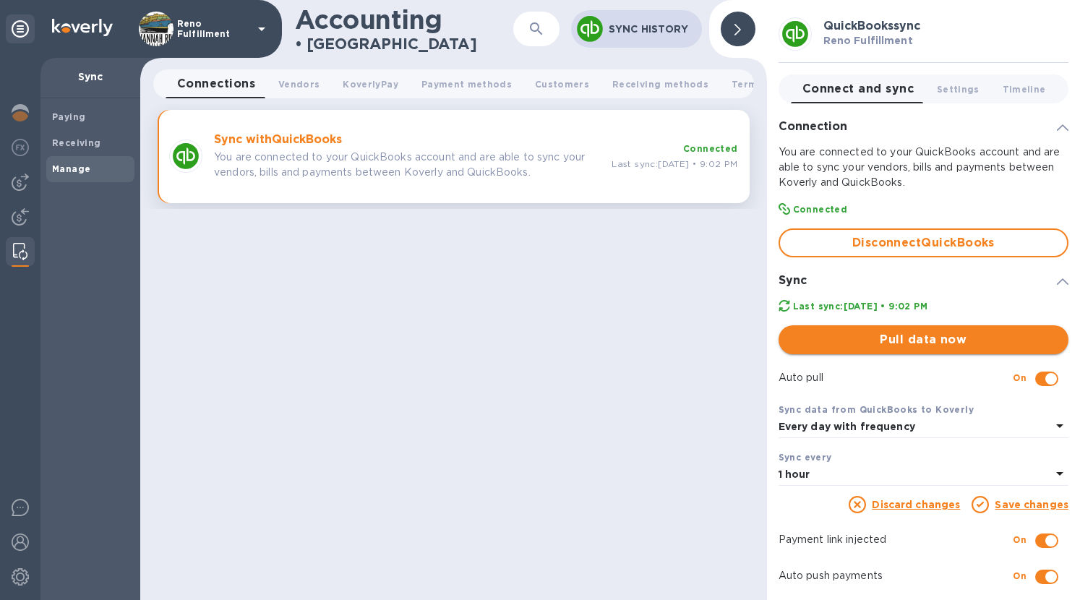
click at [861, 331] on span "Pull data now" at bounding box center [923, 339] width 267 height 17
click at [561, 78] on span "Customers 0" at bounding box center [562, 84] width 54 height 15
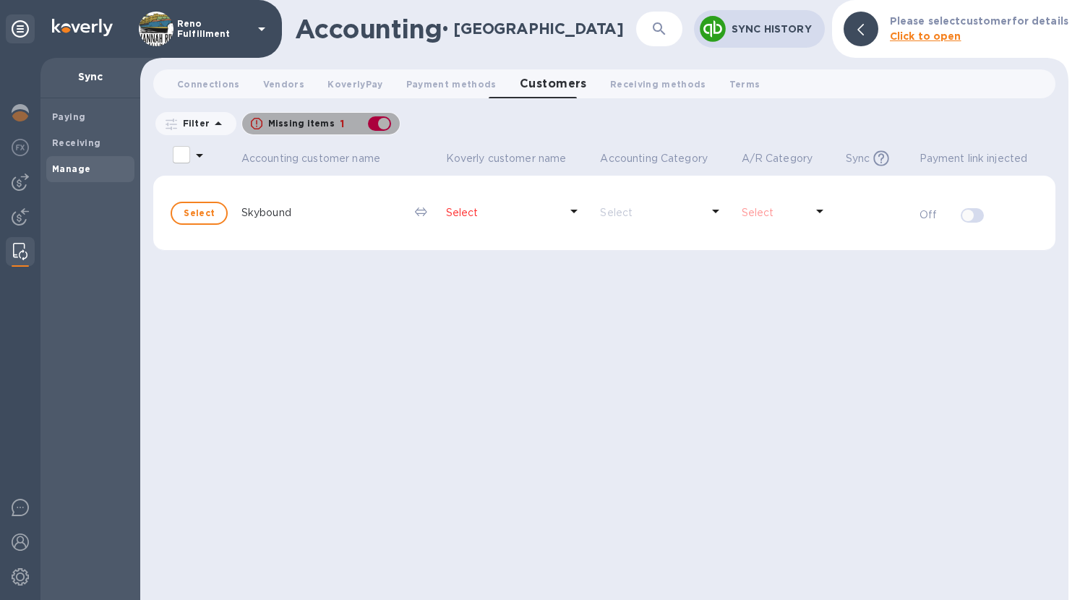
click at [377, 130] on div "button" at bounding box center [379, 123] width 29 height 20
checkbox input "false"
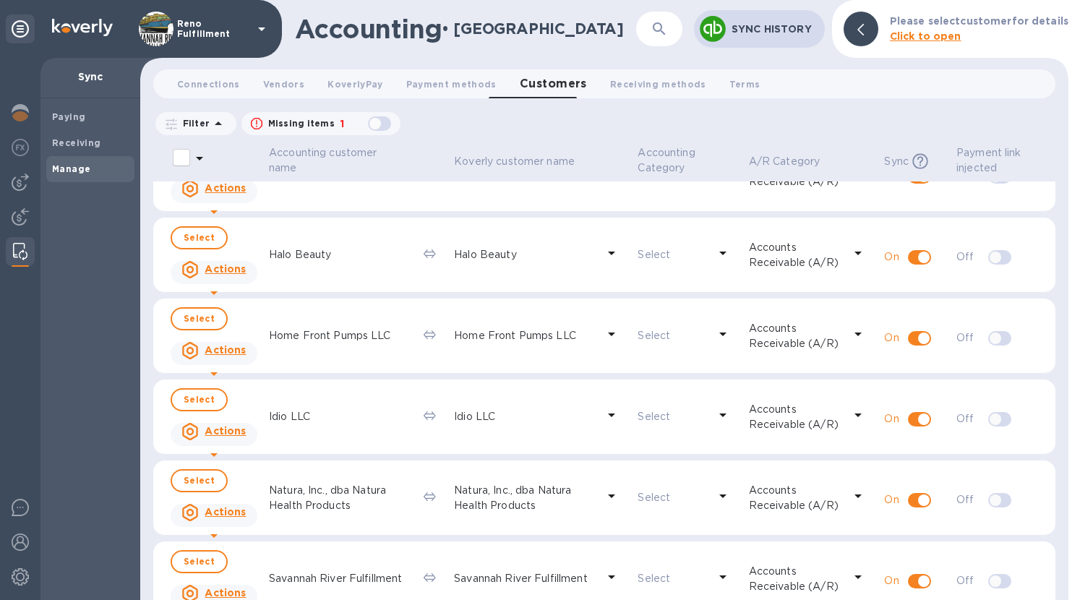
click at [345, 272] on td "Halo Beauty" at bounding box center [340, 255] width 155 height 75
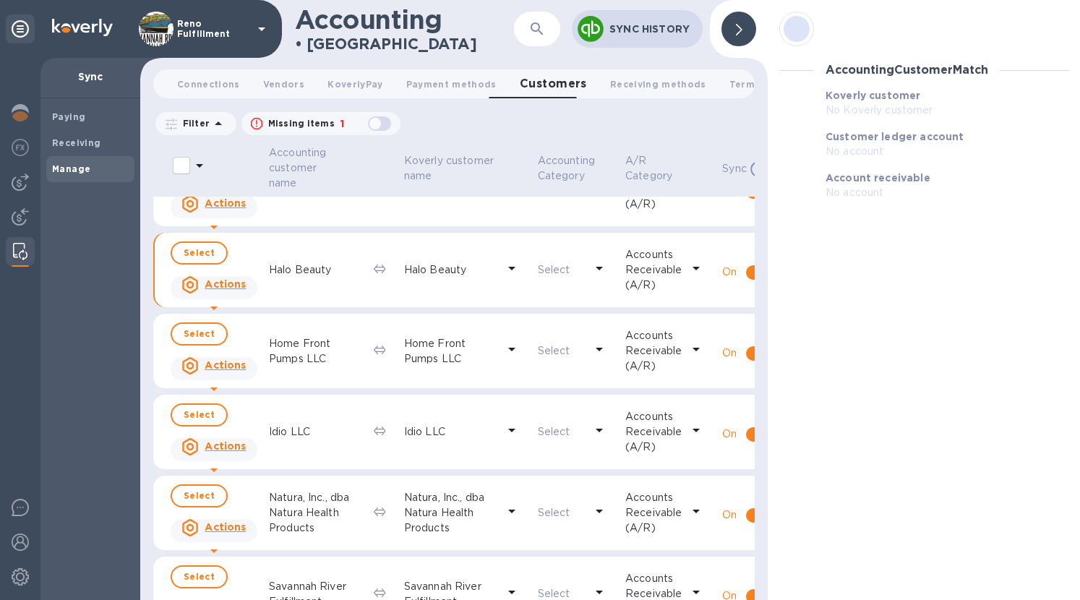
scroll to position [546, 0]
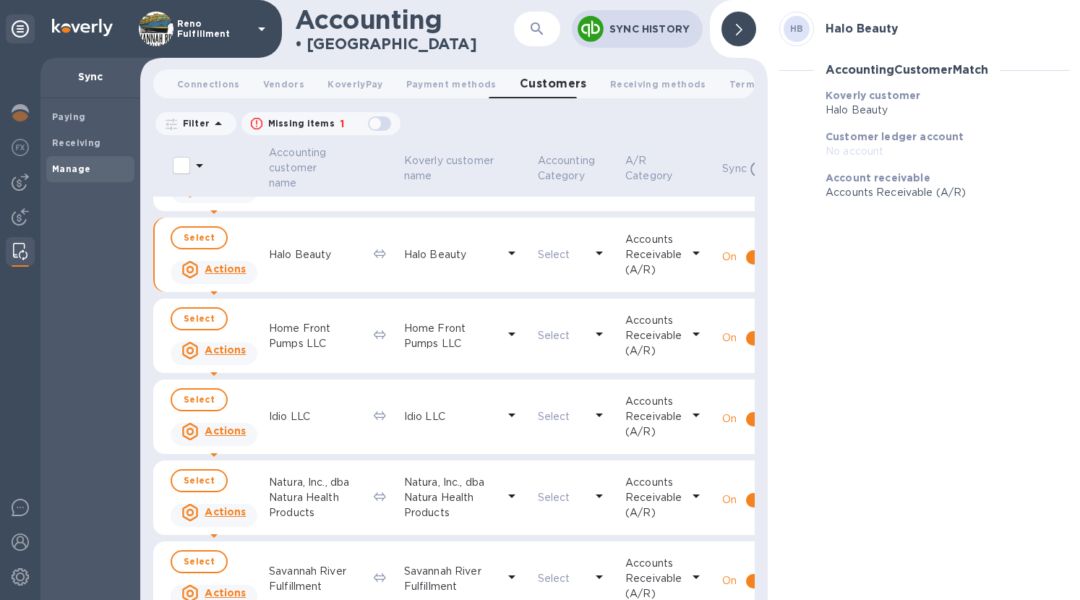
click at [231, 270] on u "Actions" at bounding box center [225, 269] width 41 height 12
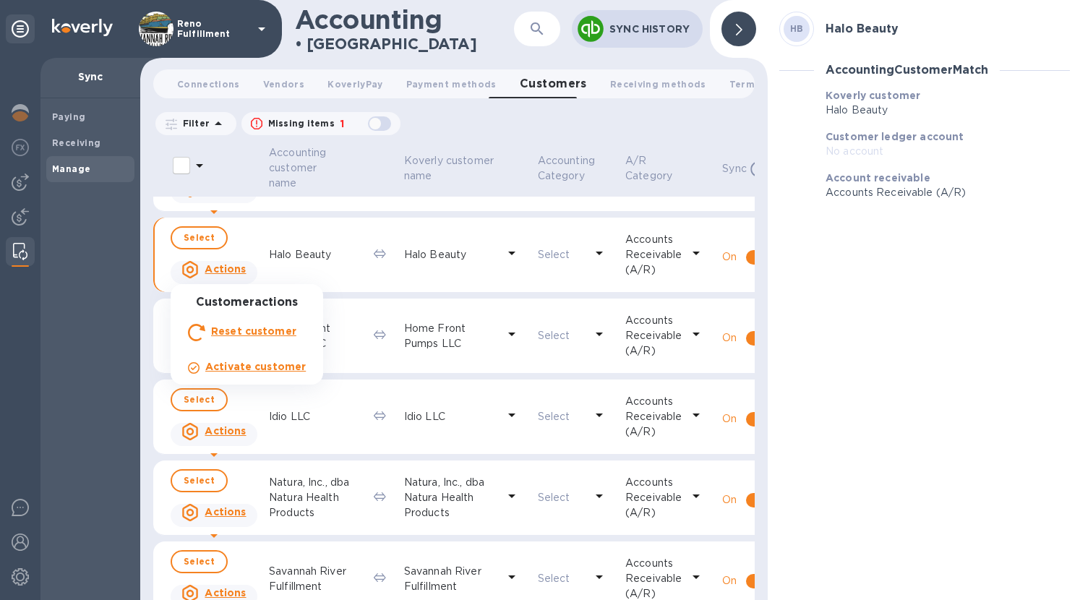
click at [249, 361] on b "Activate customer" at bounding box center [255, 367] width 100 height 12
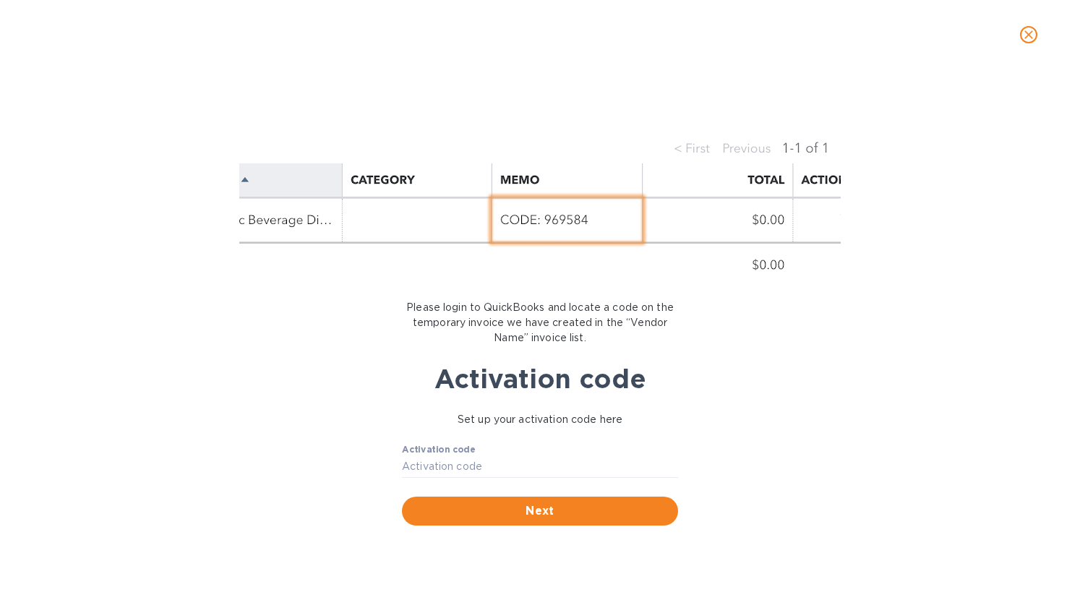
click at [1014, 33] on button "close" at bounding box center [1028, 34] width 35 height 35
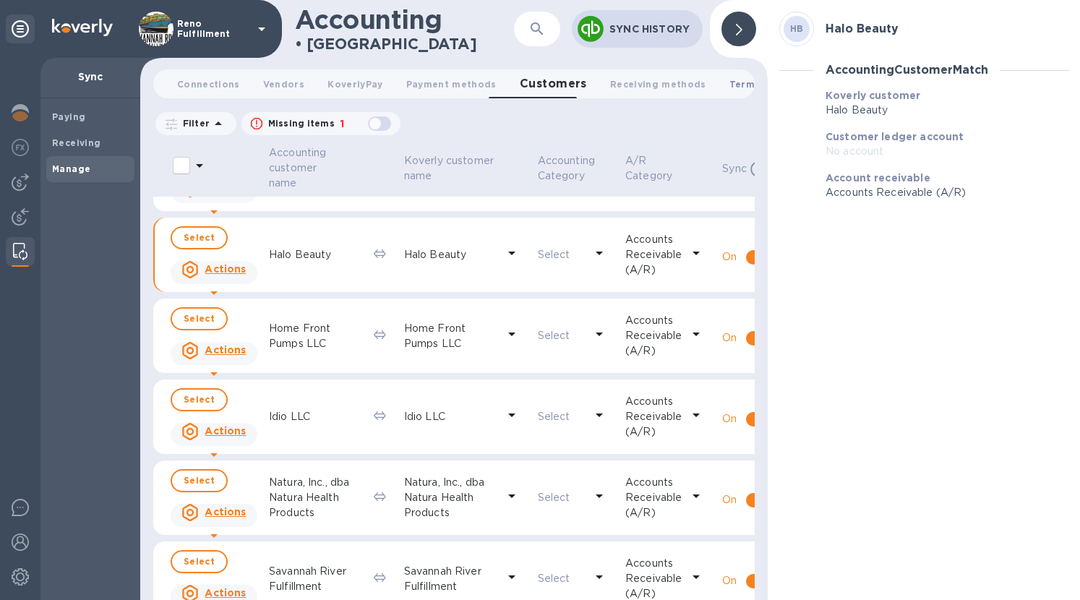
click at [729, 87] on span "Terms 0" at bounding box center [744, 84] width 31 height 15
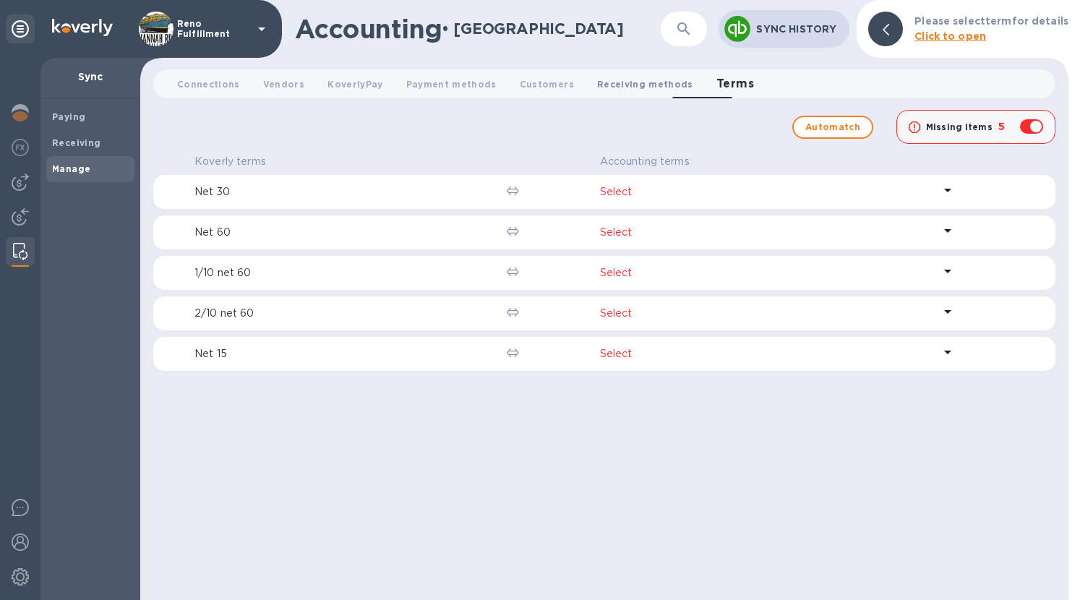
click at [646, 87] on span "Receiving methods 0" at bounding box center [645, 84] width 96 height 15
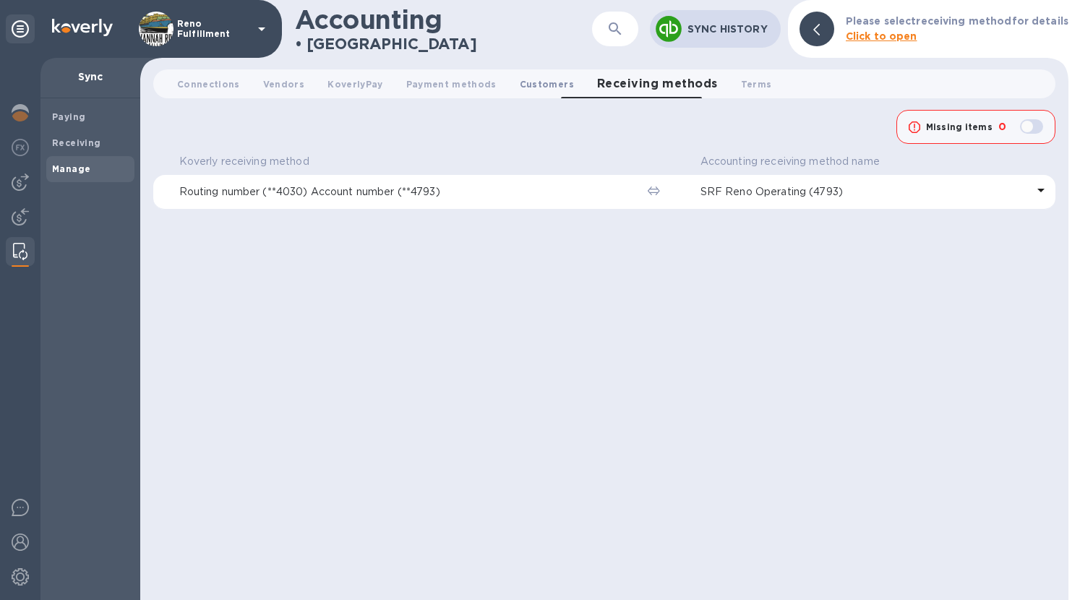
click at [520, 86] on span "Customers 0" at bounding box center [547, 84] width 54 height 15
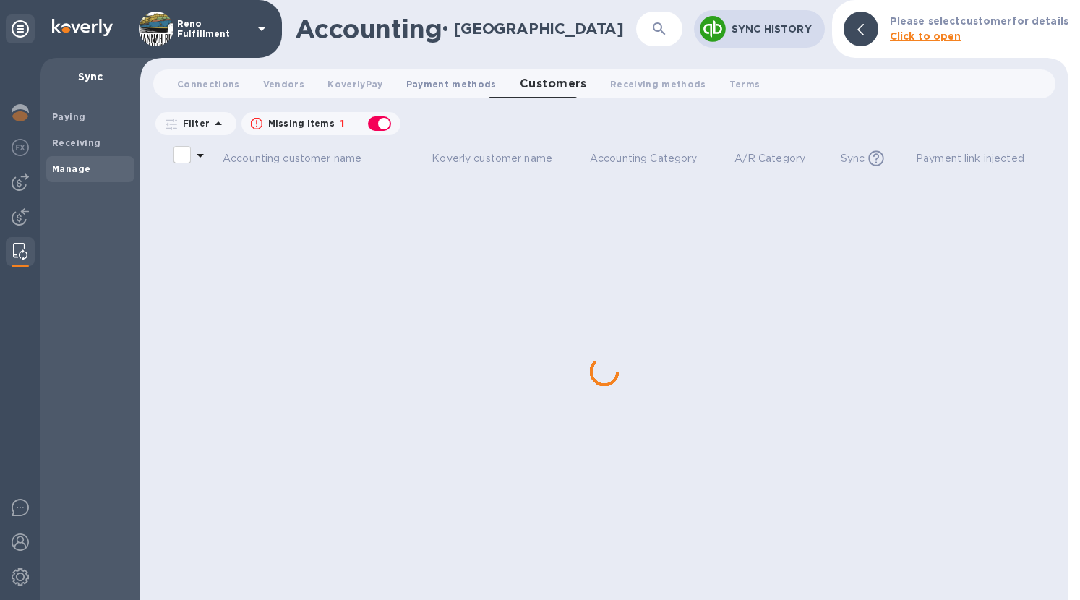
click at [430, 90] on span "Payment methods 0" at bounding box center [451, 84] width 90 height 15
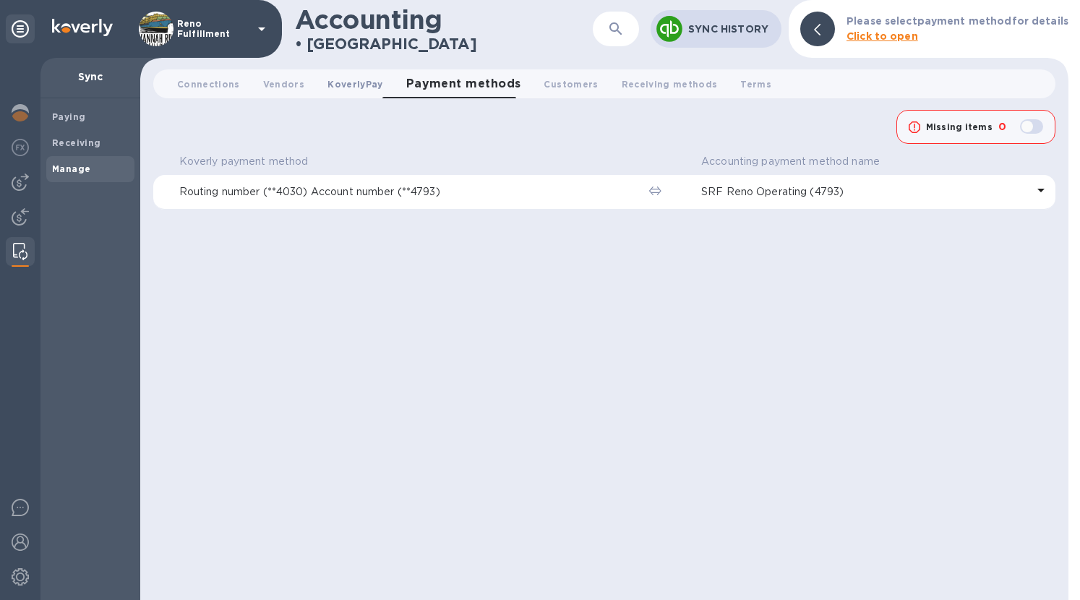
click at [332, 85] on span "KoverlyPay 0" at bounding box center [354, 84] width 55 height 15
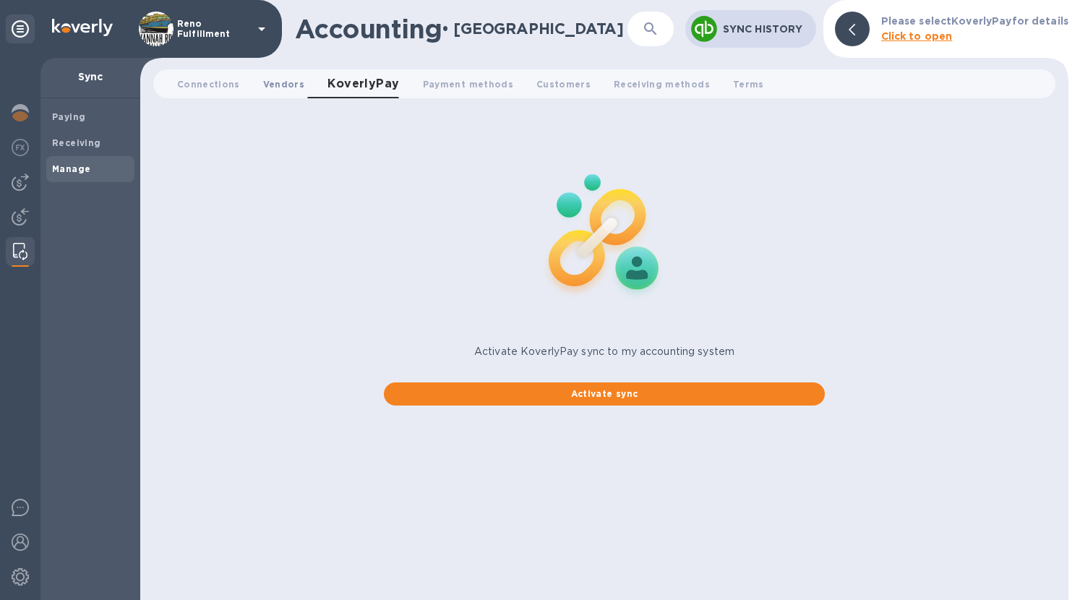
click at [270, 87] on span "Vendors 0" at bounding box center [283, 84] width 41 height 15
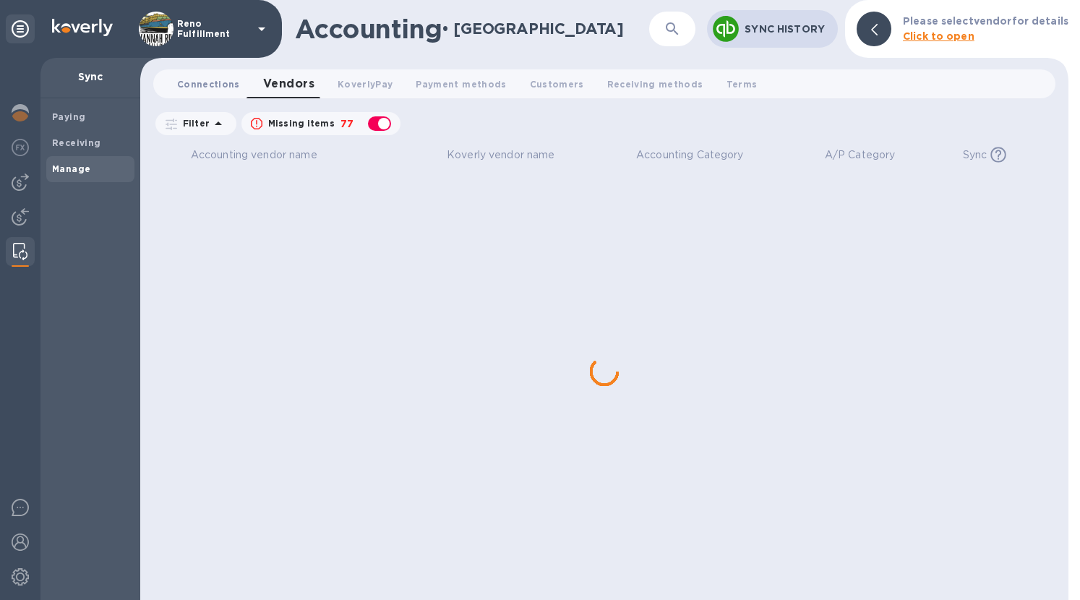
click at [186, 89] on span "Connections 0" at bounding box center [208, 84] width 63 height 15
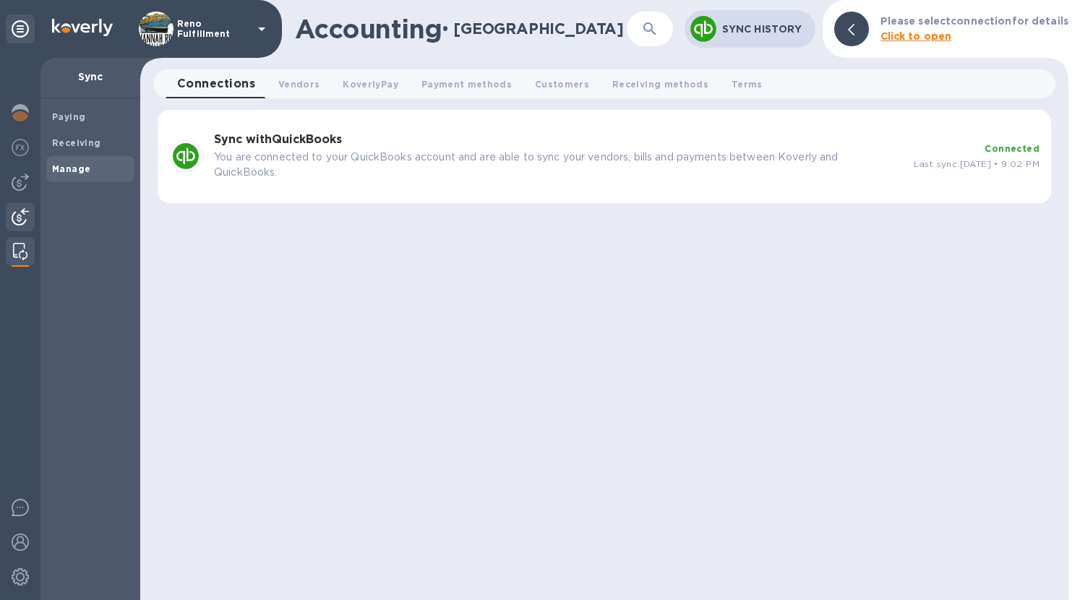
click at [22, 214] on img at bounding box center [20, 216] width 17 height 17
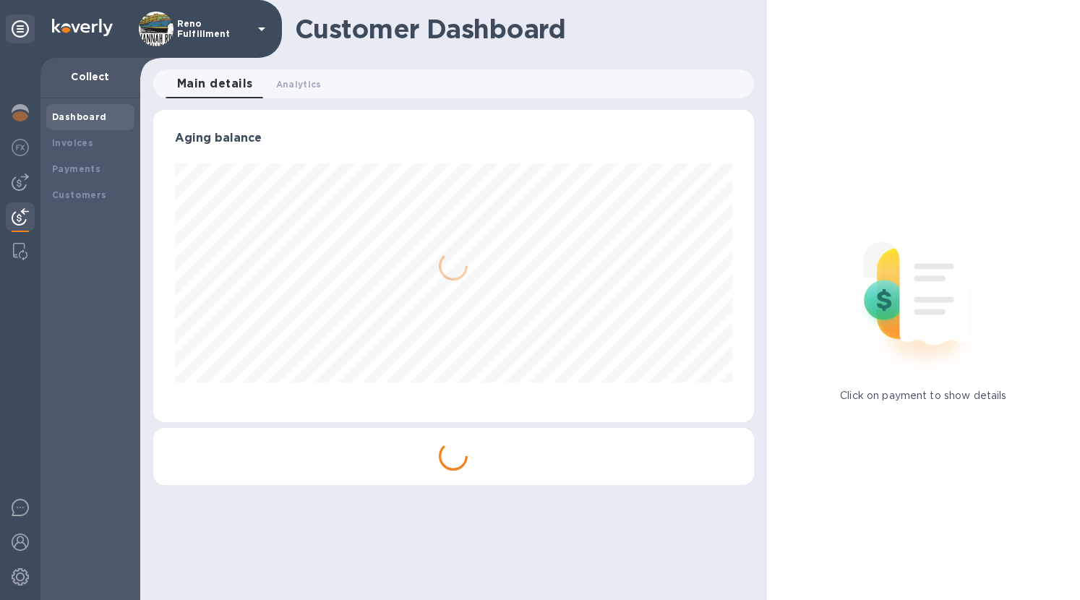
scroll to position [312, 595]
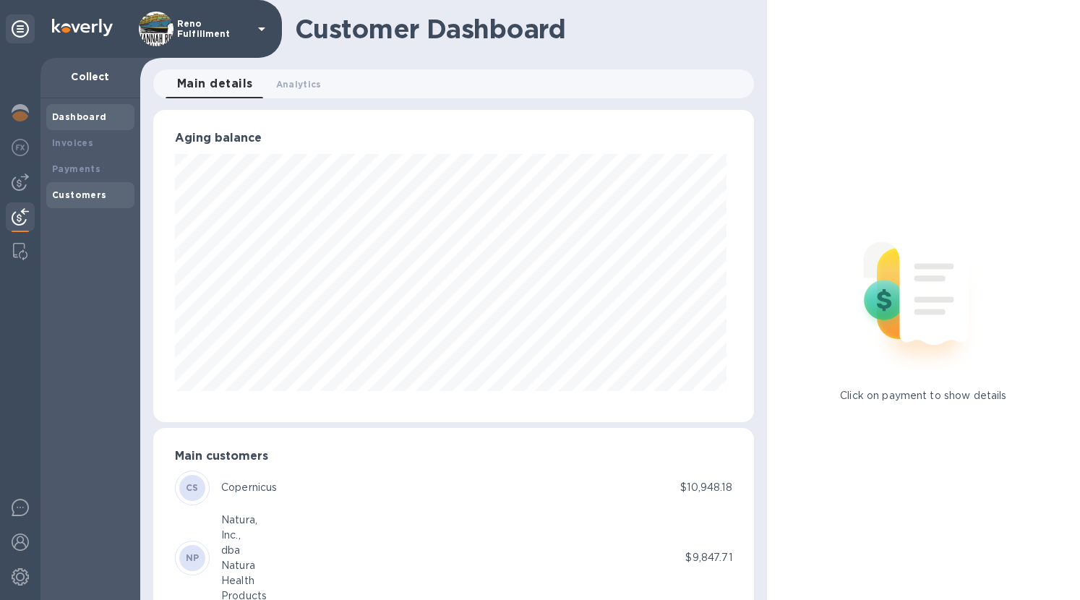
click at [87, 197] on b "Customers" at bounding box center [79, 194] width 55 height 11
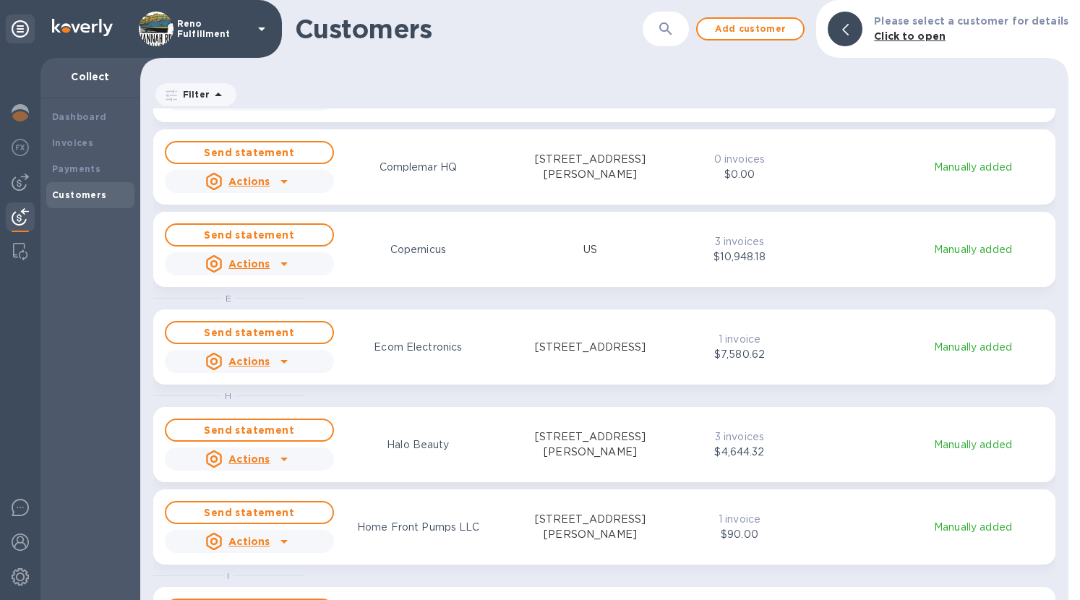
scroll to position [392, 0]
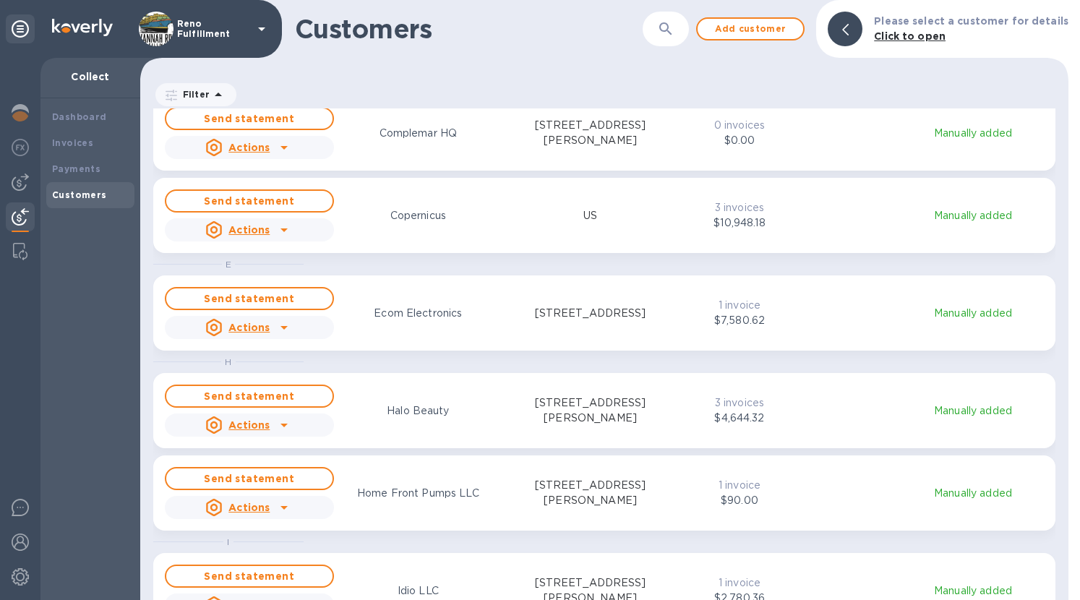
click at [442, 410] on p "Halo Beauty" at bounding box center [418, 410] width 62 height 15
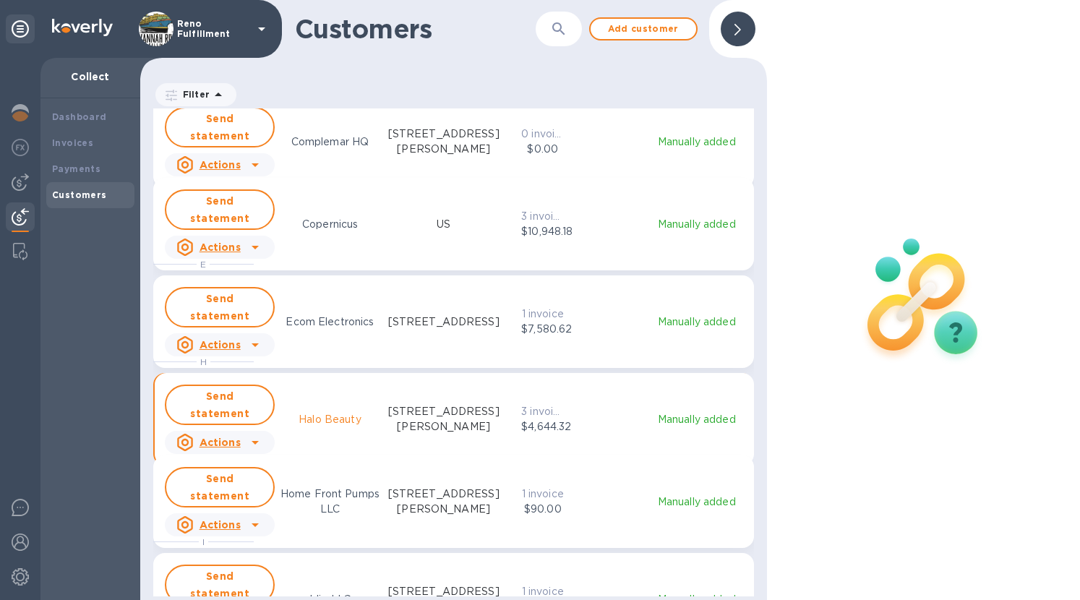
scroll to position [12, 7]
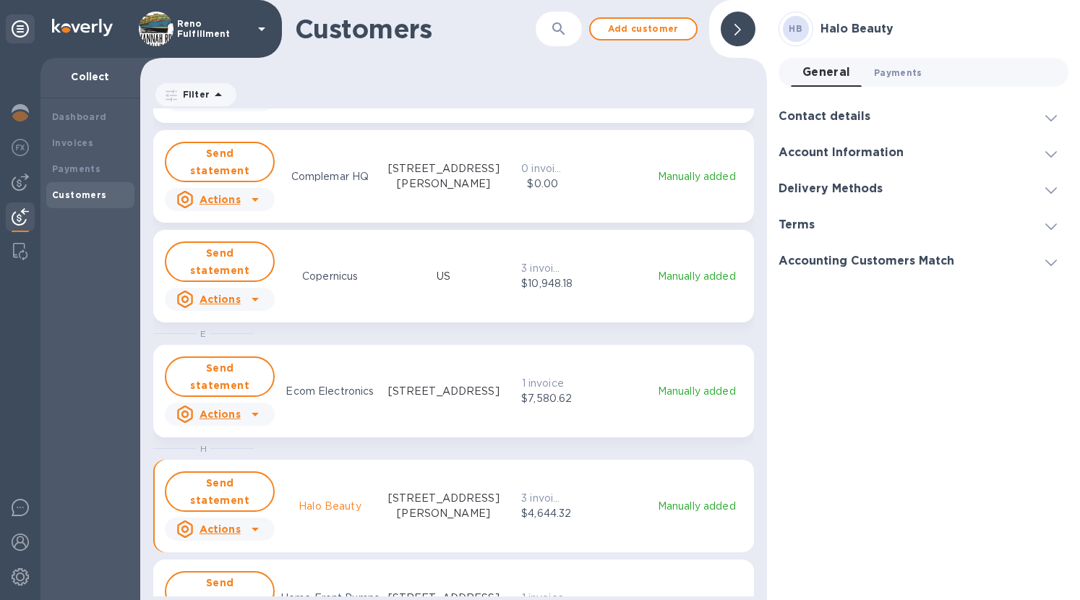
click at [890, 72] on span "Payments 0" at bounding box center [898, 72] width 48 height 15
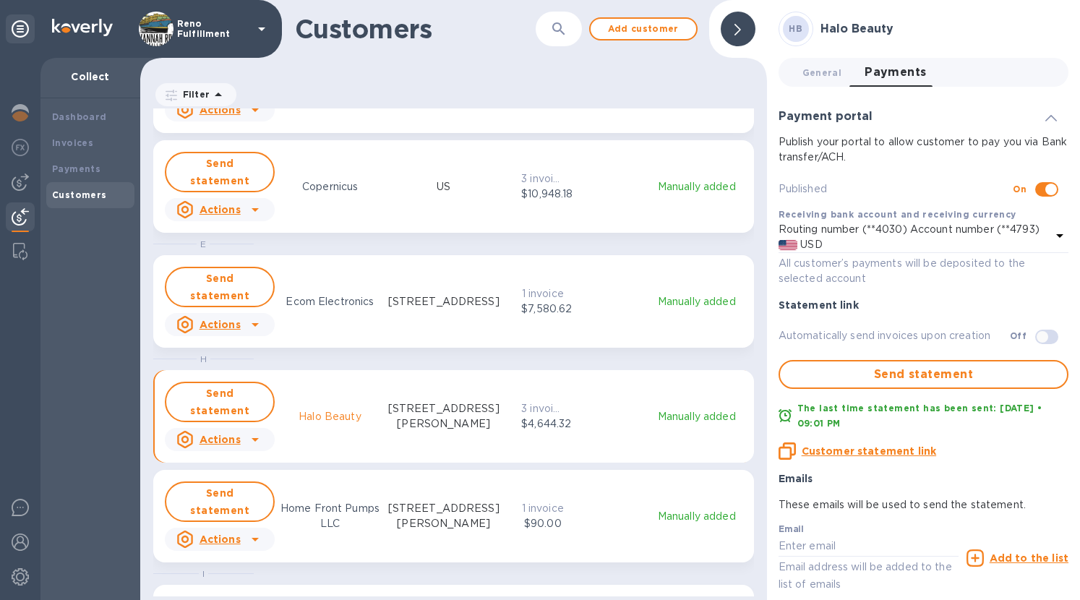
scroll to position [485, 0]
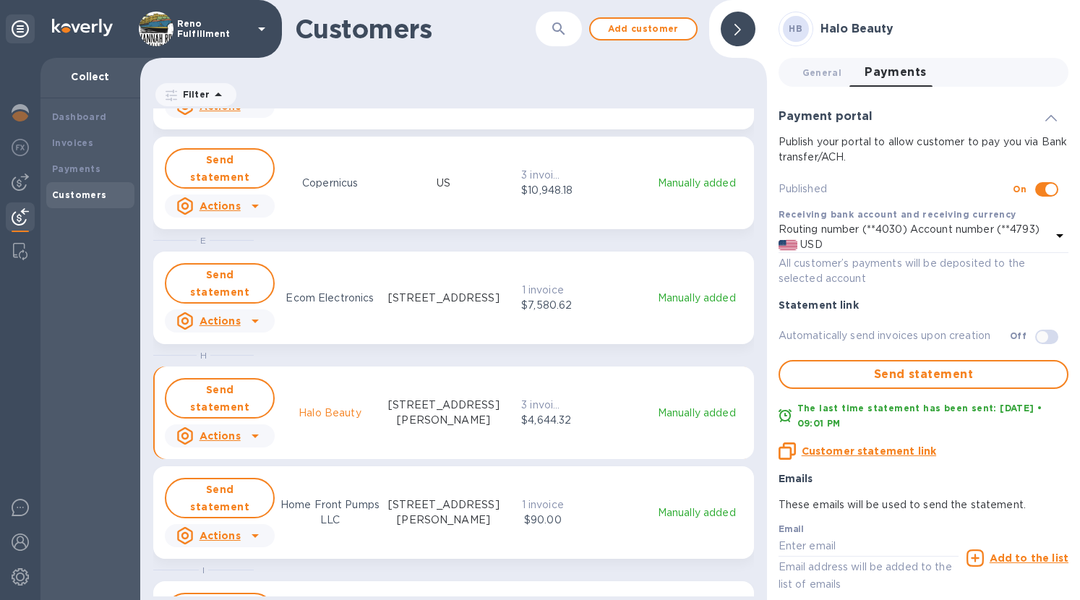
click at [256, 429] on icon "grid" at bounding box center [254, 435] width 17 height 17
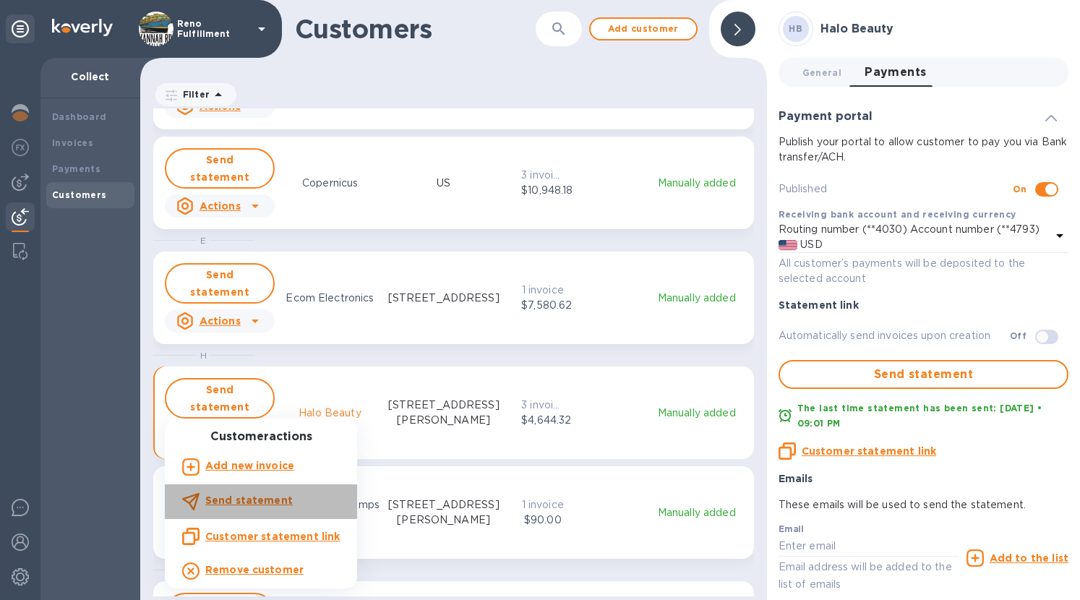
click at [273, 504] on b "Send statement" at bounding box center [248, 500] width 87 height 12
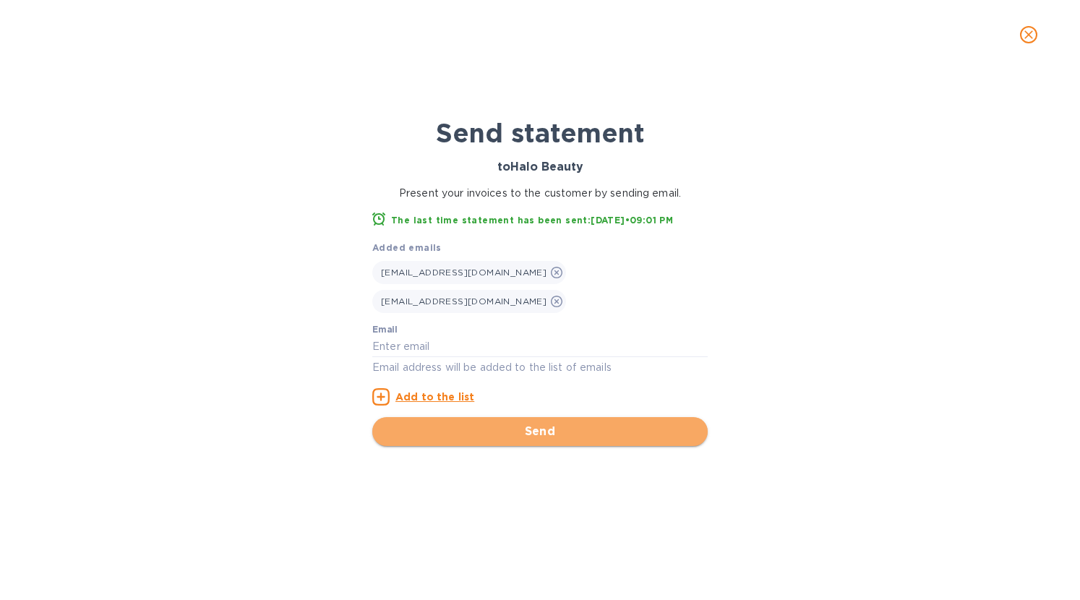
click at [473, 423] on span "Send" at bounding box center [540, 431] width 312 height 17
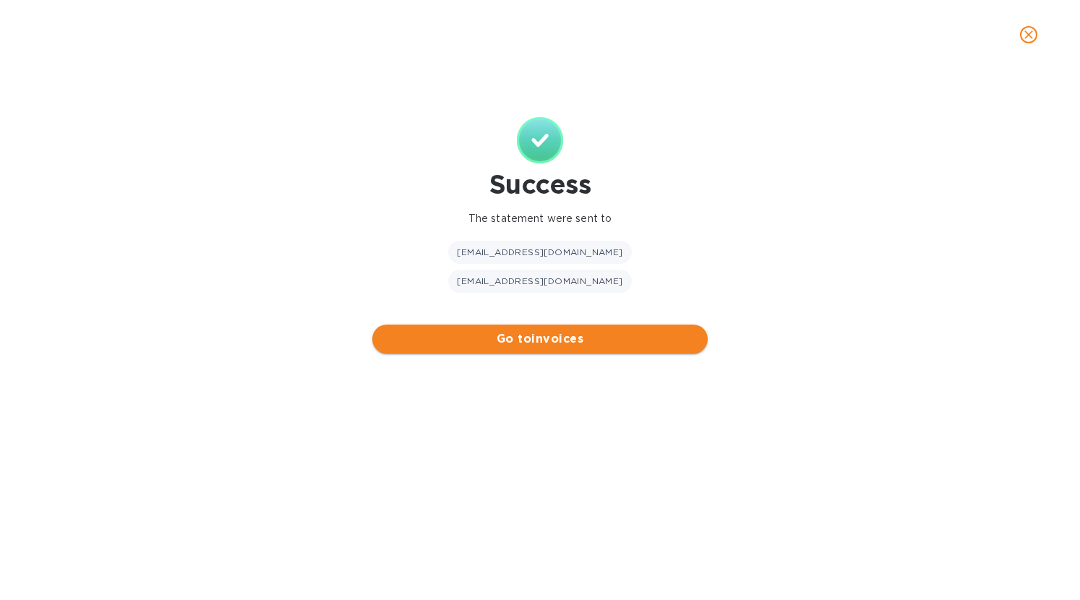
click at [525, 330] on span "Go to invoices" at bounding box center [540, 338] width 312 height 17
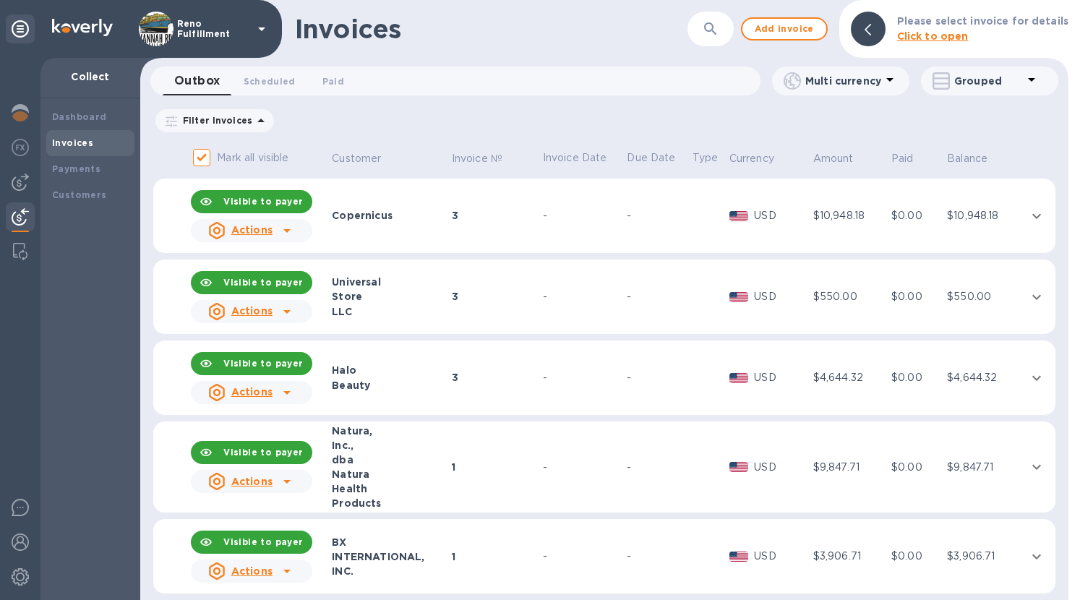
click at [287, 398] on icon at bounding box center [286, 392] width 17 height 17
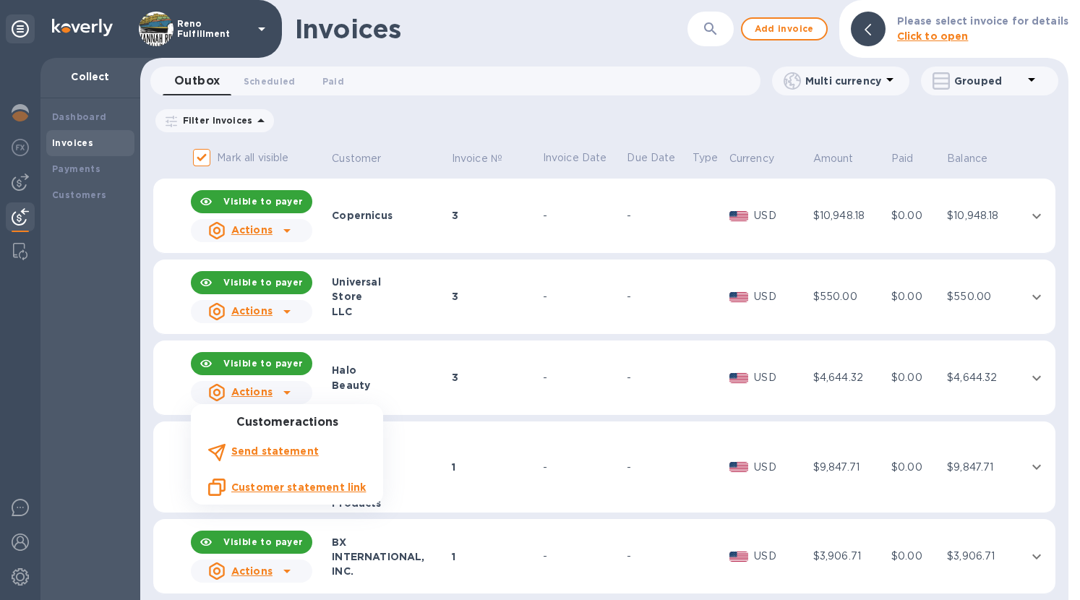
click at [284, 481] on u "Customer statement link" at bounding box center [298, 487] width 134 height 12
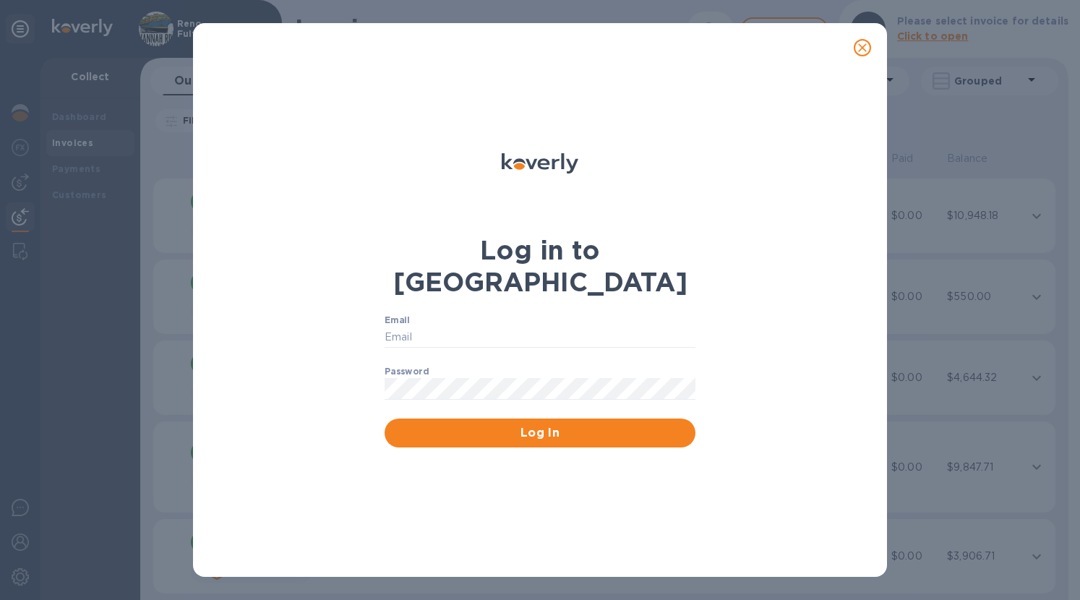
click at [867, 45] on icon "close" at bounding box center [862, 47] width 14 height 14
